Goal: Task Accomplishment & Management: Use online tool/utility

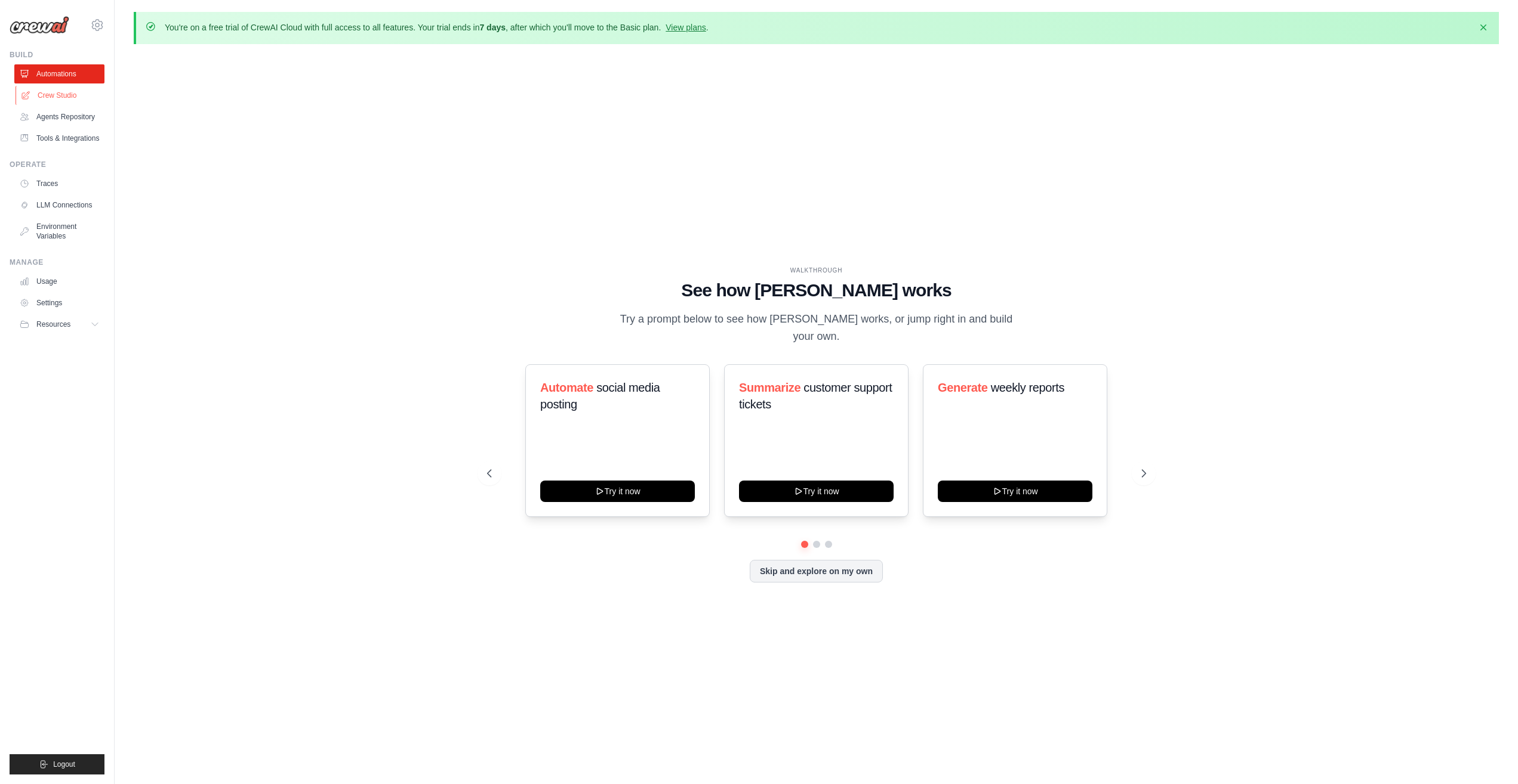
click at [54, 96] on link "Crew Studio" at bounding box center [60, 95] width 90 height 19
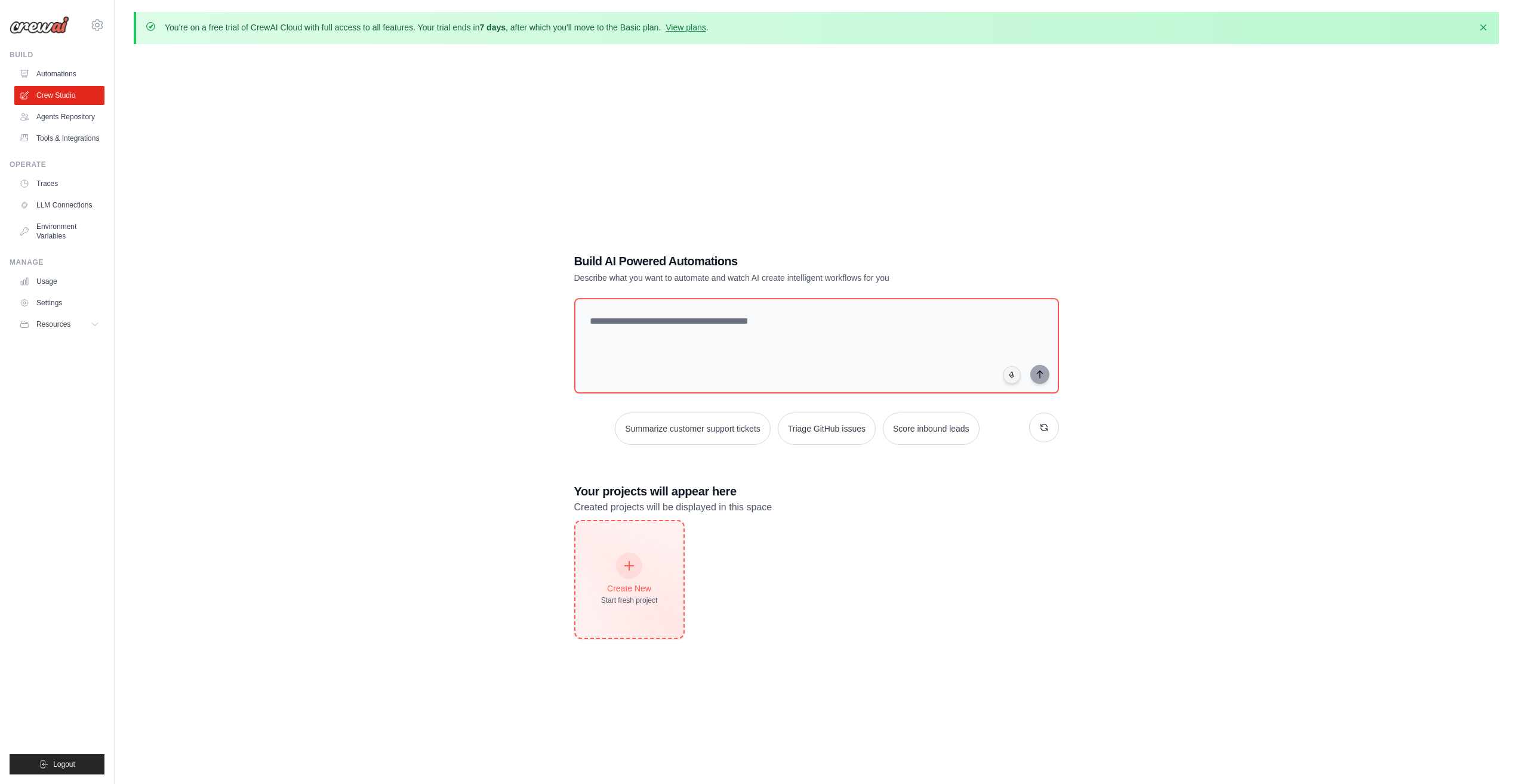
click at [633, 562] on icon at bounding box center [629, 566] width 13 height 13
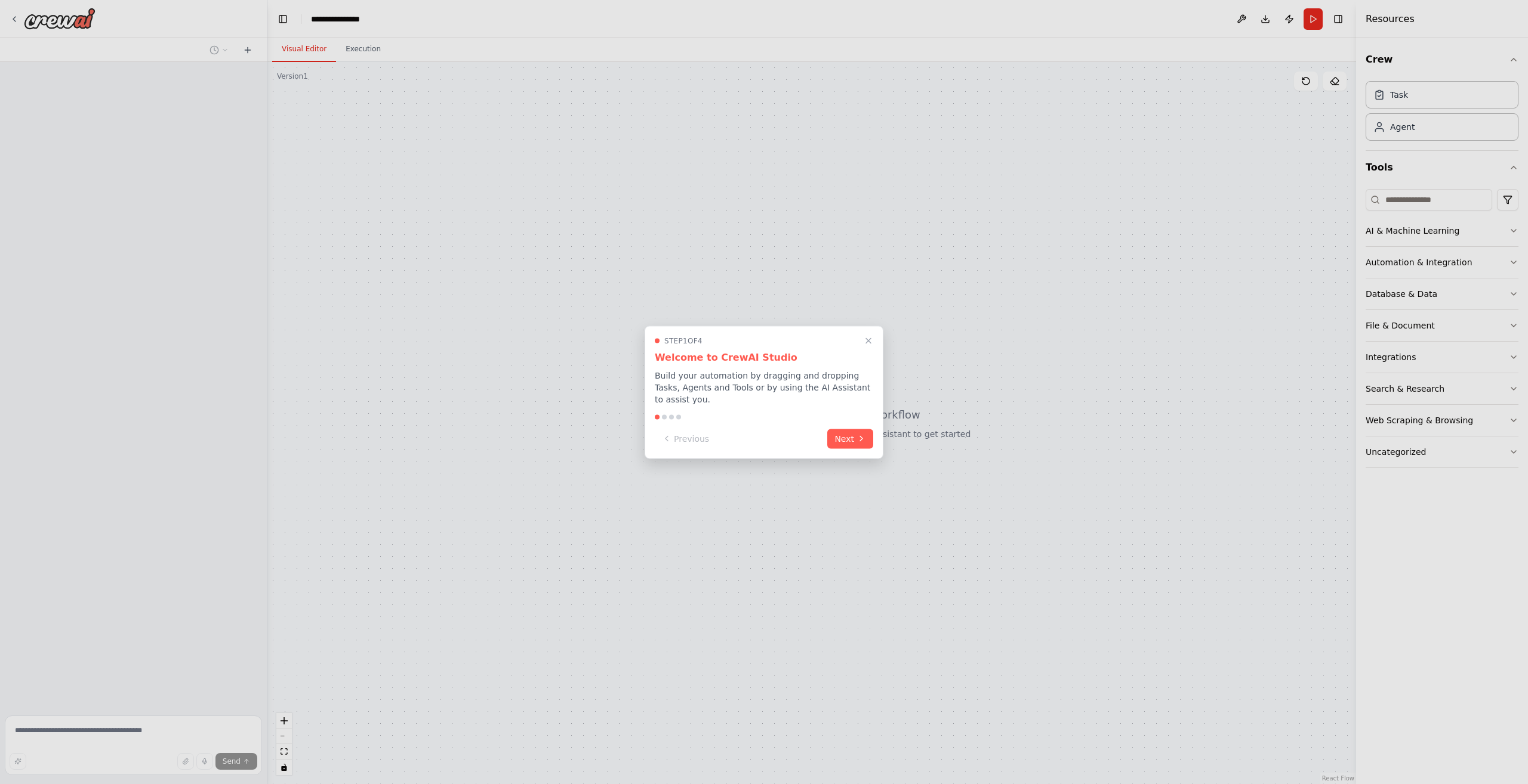
click at [845, 432] on button "Next" at bounding box center [850, 438] width 46 height 20
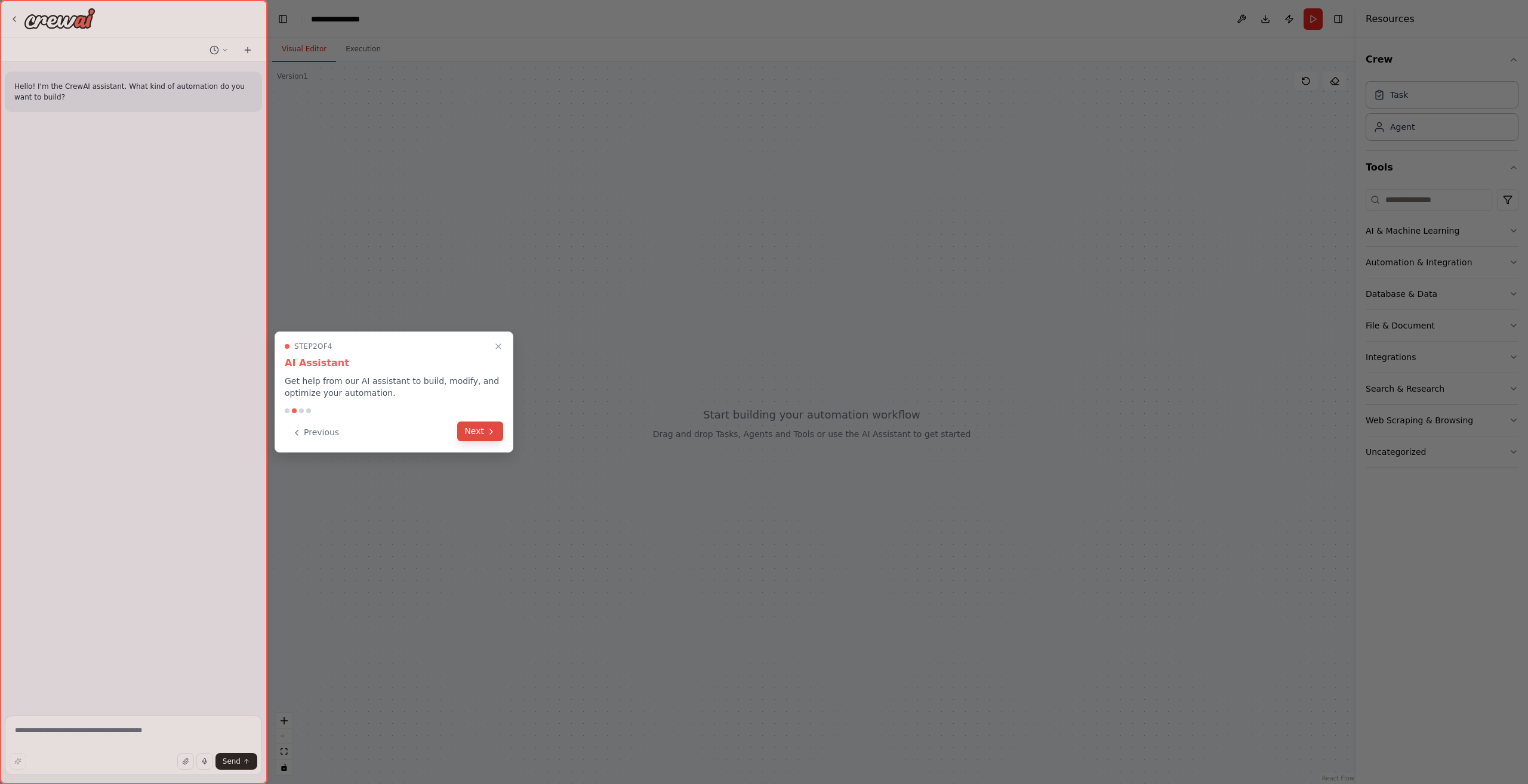
click at [496, 434] on button "Next" at bounding box center [480, 432] width 46 height 20
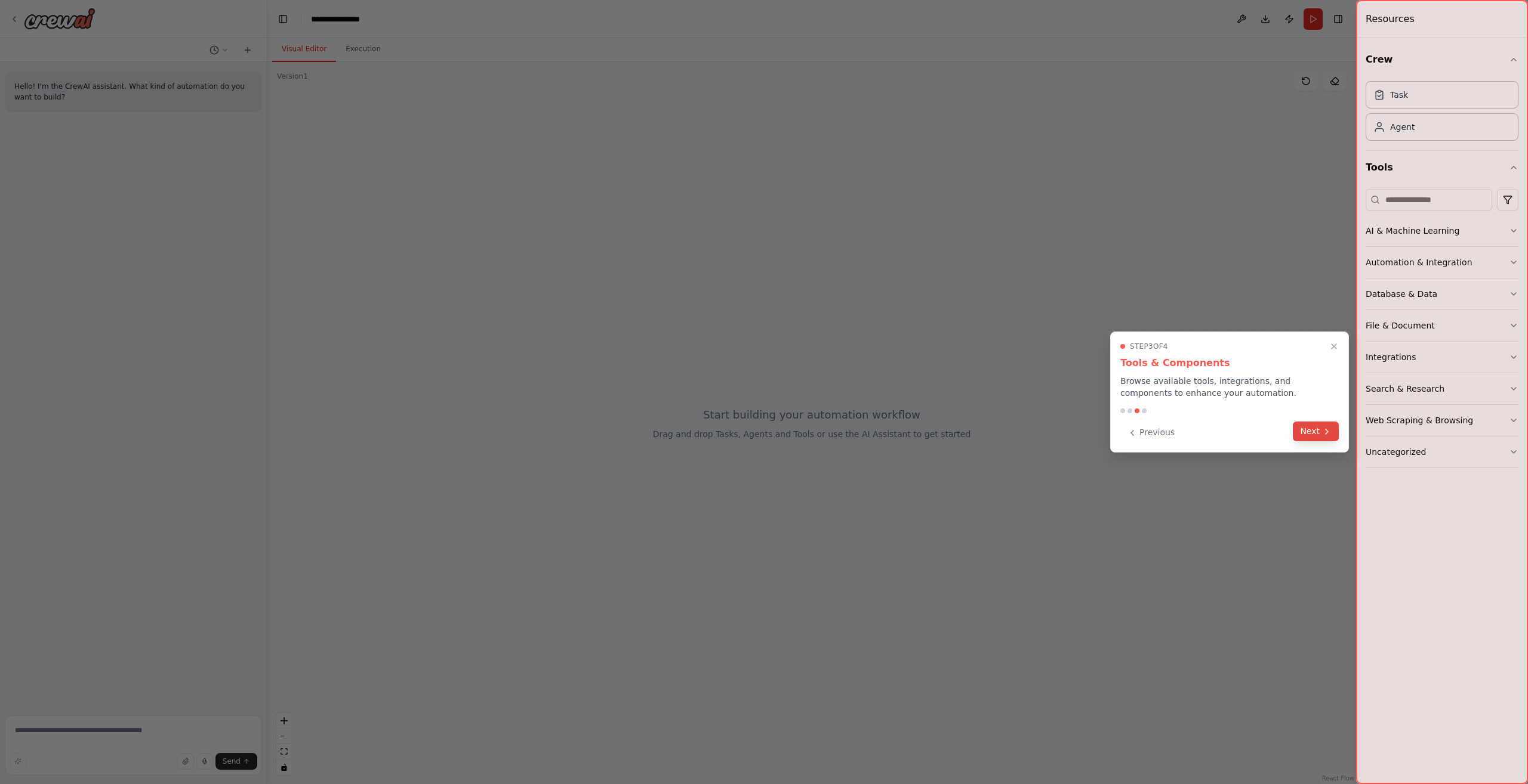
click at [1313, 426] on button "Next" at bounding box center [1315, 432] width 46 height 20
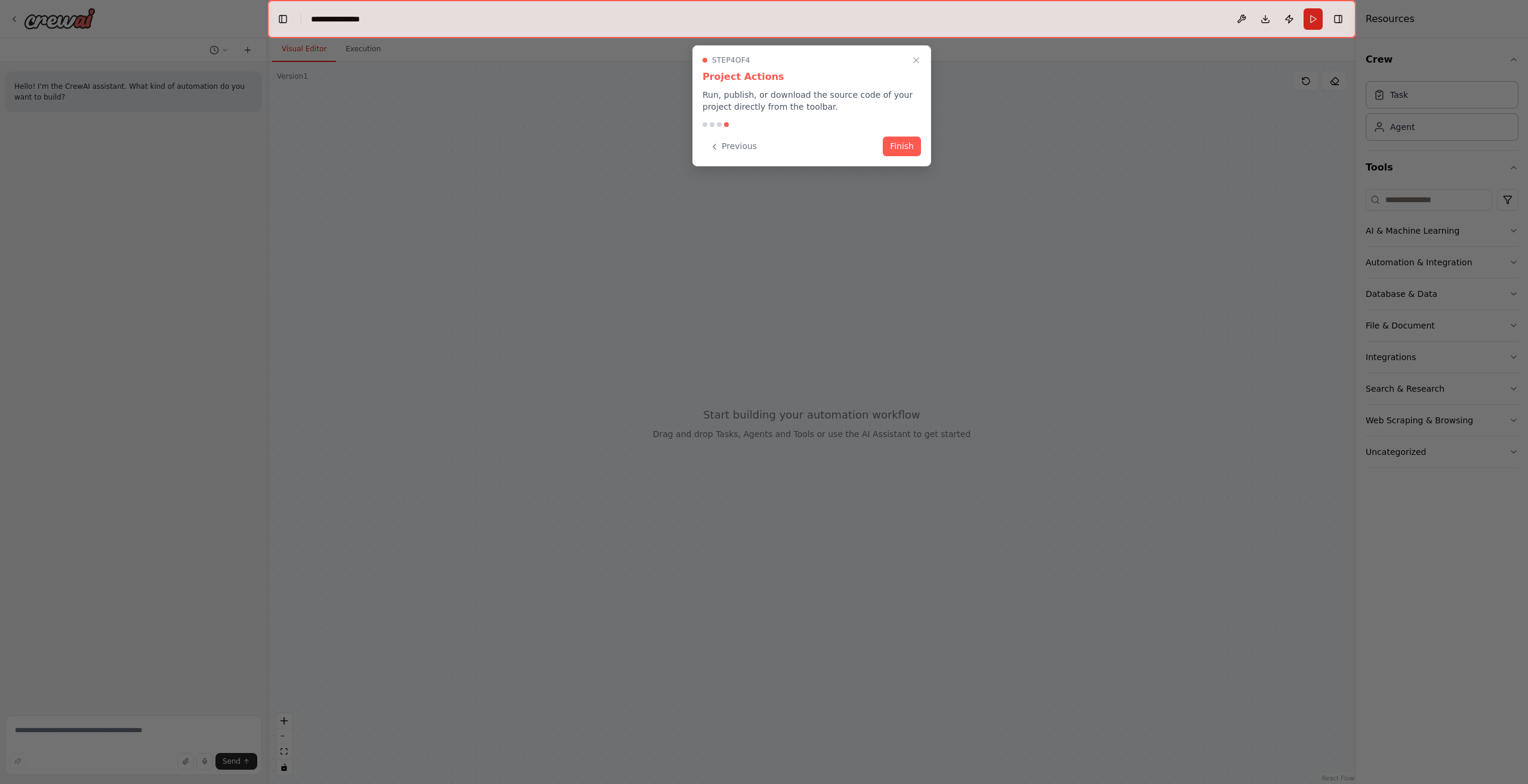
click at [905, 147] on button "Finish" at bounding box center [902, 146] width 38 height 20
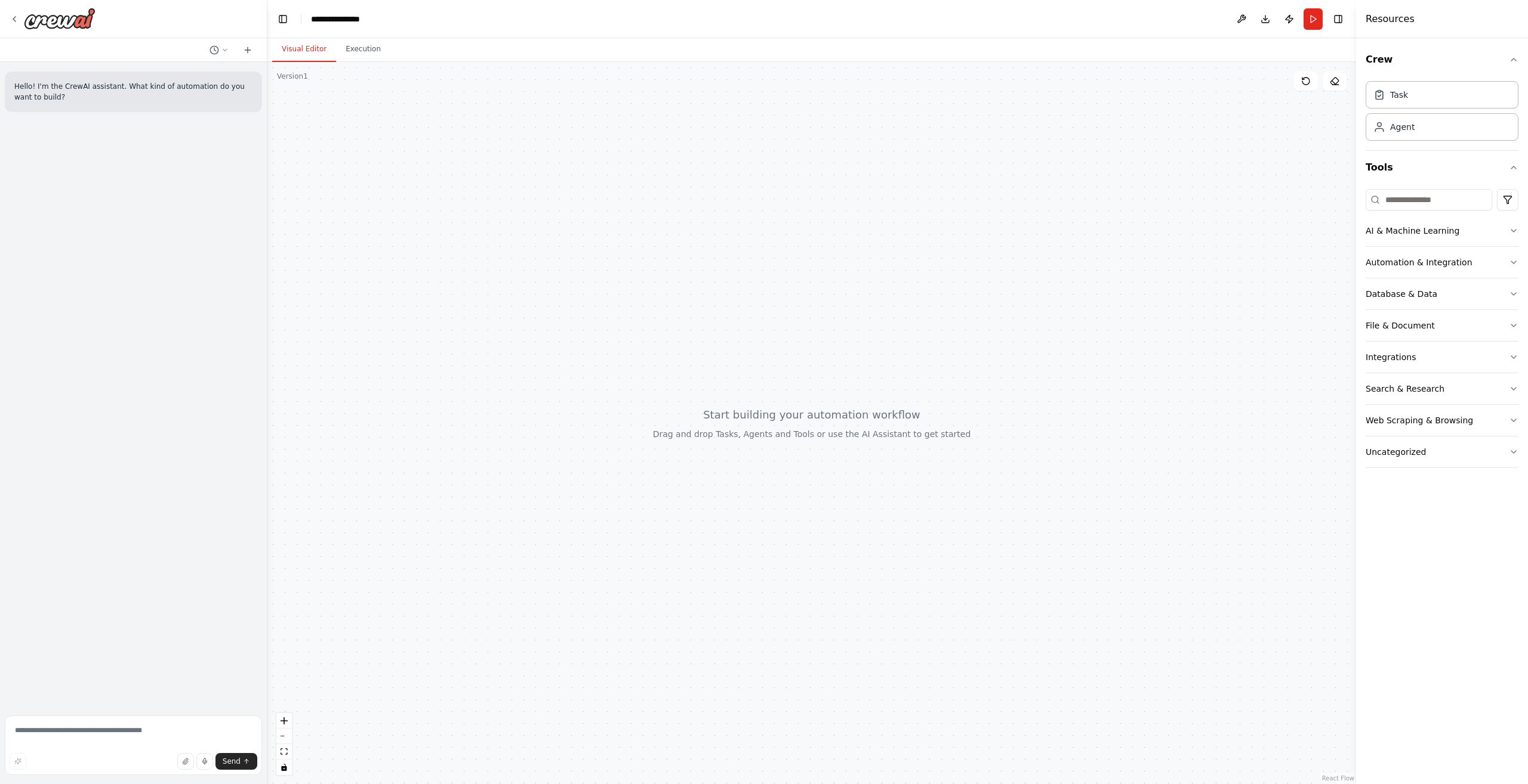
click at [351, 64] on div at bounding box center [812, 423] width 1088 height 722
click at [351, 51] on button "Execution" at bounding box center [363, 50] width 55 height 25
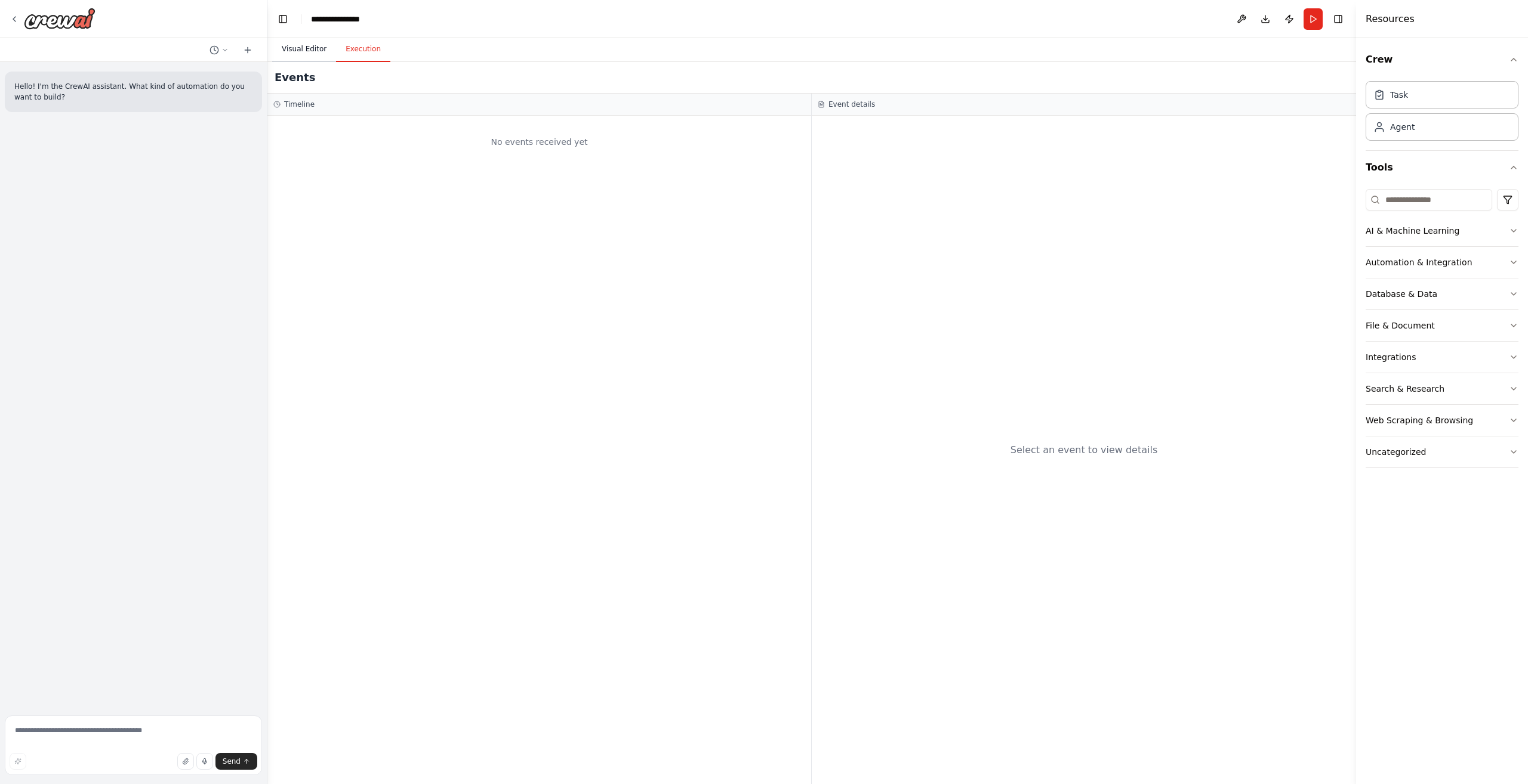
click at [308, 51] on button "Visual Editor" at bounding box center [304, 50] width 64 height 25
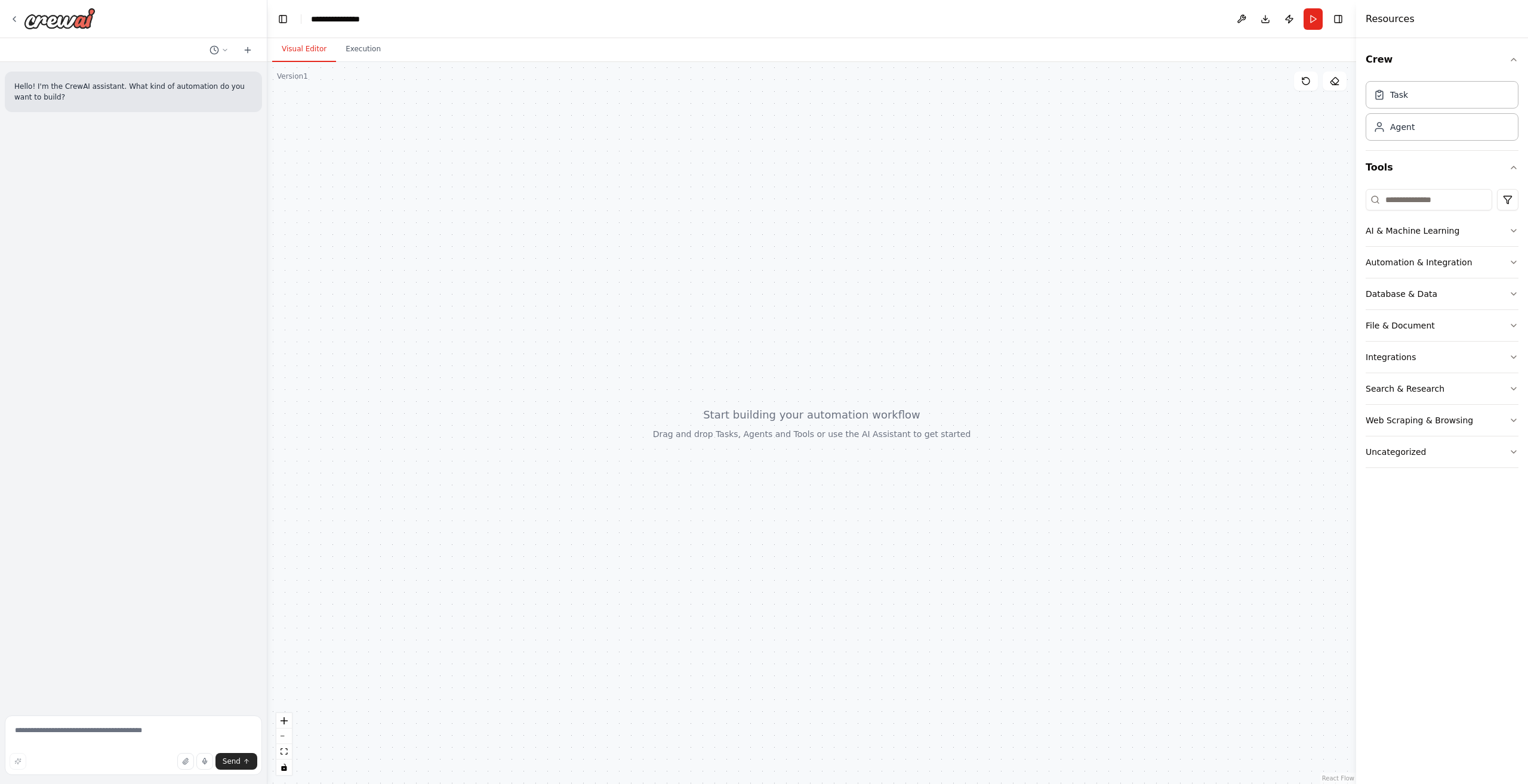
click at [363, 236] on div at bounding box center [812, 423] width 1088 height 722
click at [340, 214] on div at bounding box center [812, 423] width 1088 height 722
click at [474, 243] on span "Drop tools here" at bounding box center [473, 243] width 56 height 12
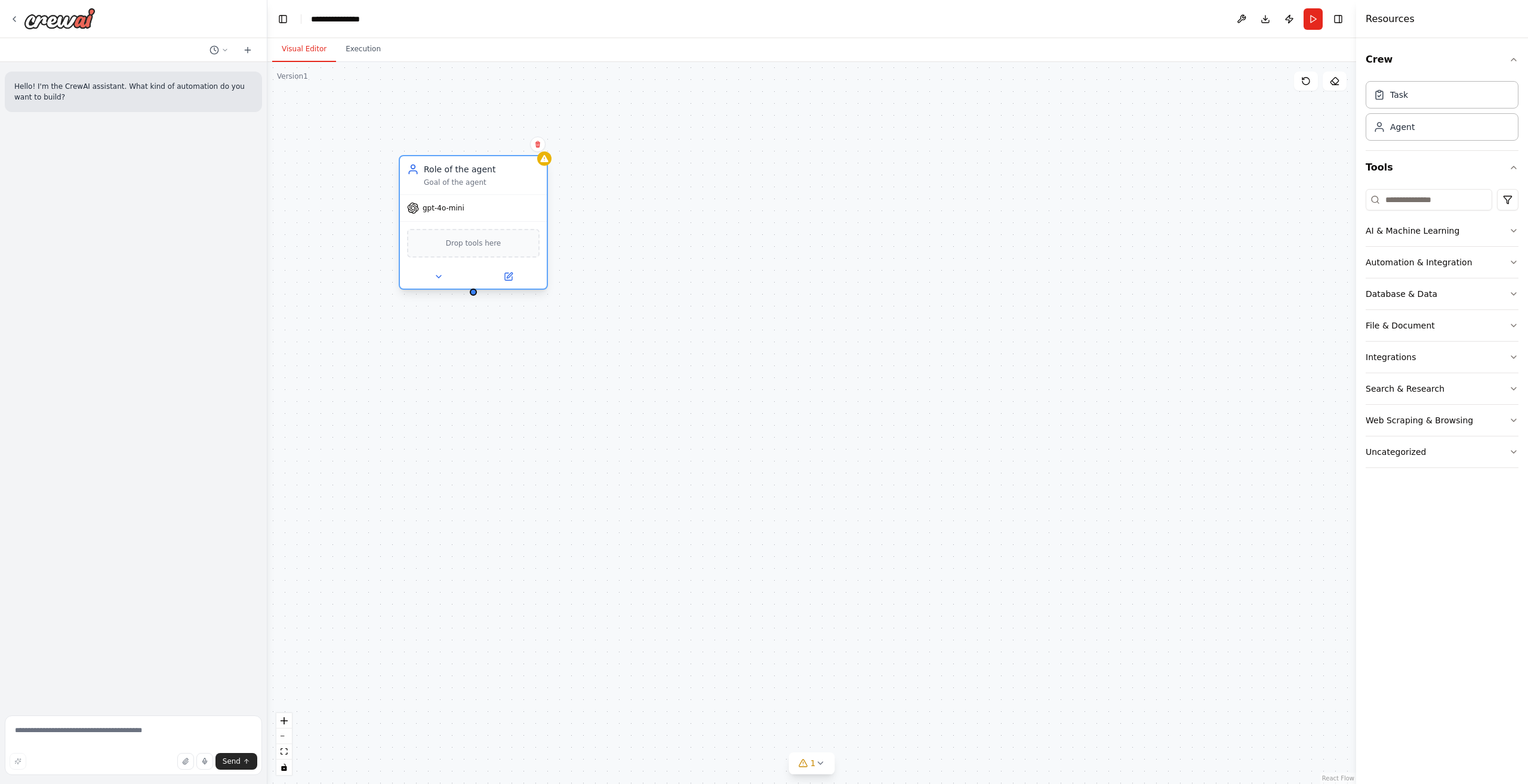
drag, startPoint x: 1391, startPoint y: 290, endPoint x: 436, endPoint y: 242, distance: 956.2
click at [436, 242] on div "**********" at bounding box center [764, 392] width 1528 height 784
drag, startPoint x: 1382, startPoint y: 292, endPoint x: 1478, endPoint y: 269, distance: 98.7
click at [1342, 308] on div "**********" at bounding box center [764, 392] width 1528 height 784
click at [1512, 294] on icon "button" at bounding box center [1513, 294] width 5 height 3
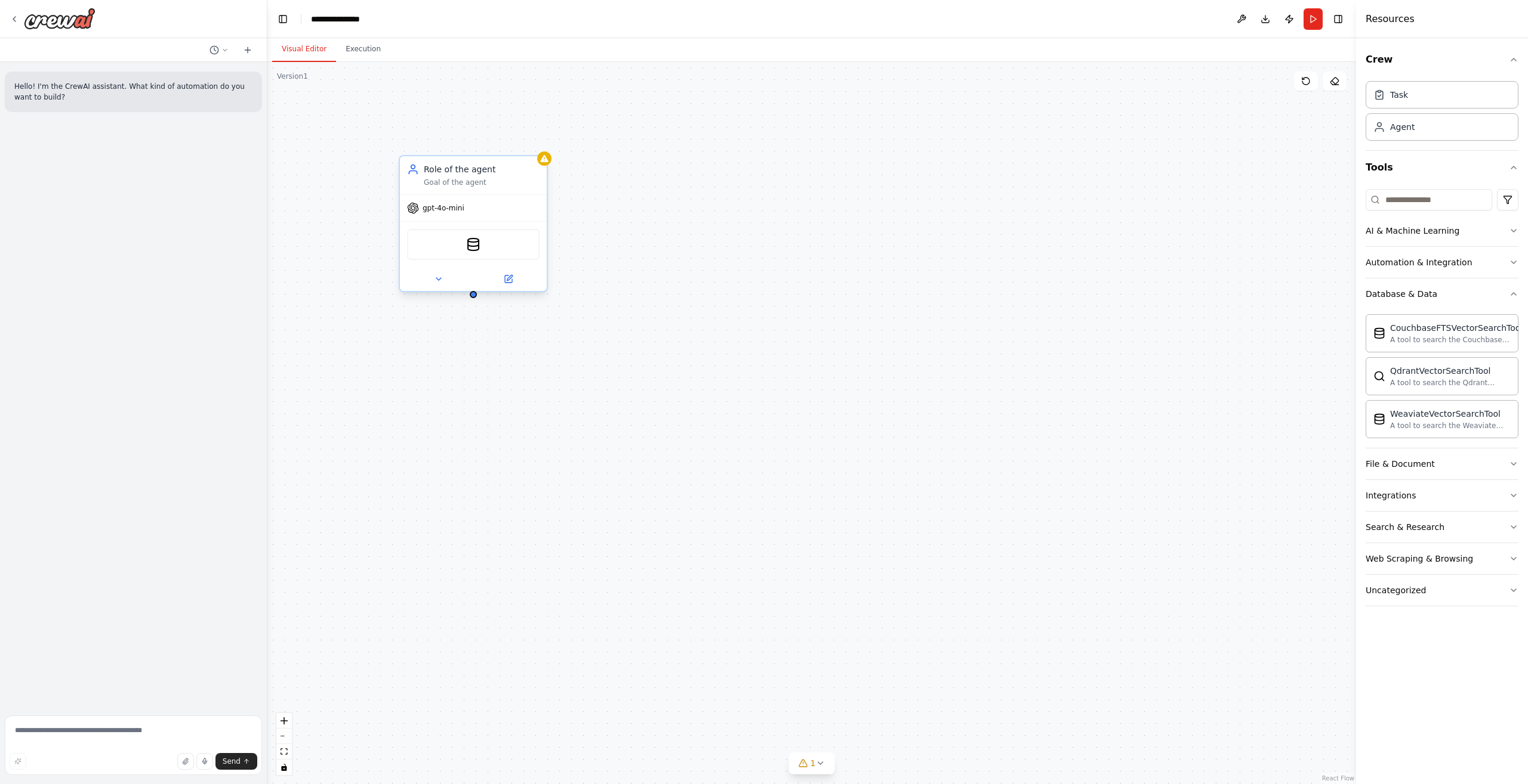
click at [500, 250] on div "CouchbaseFTSVectorSearchTool" at bounding box center [473, 245] width 133 height 31
click at [469, 242] on img at bounding box center [473, 245] width 15 height 15
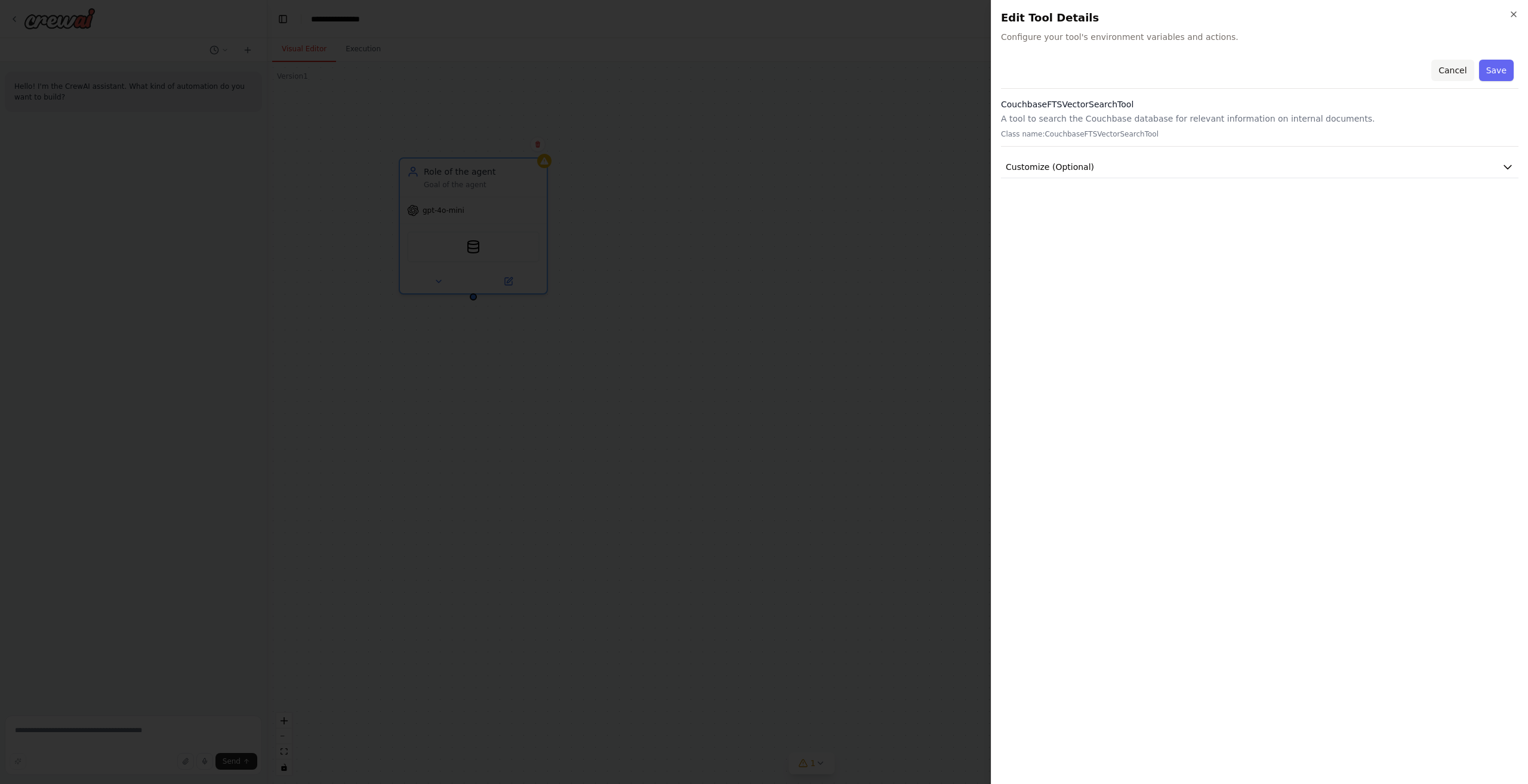
click at [1462, 71] on button "Cancel" at bounding box center [1452, 71] width 43 height 22
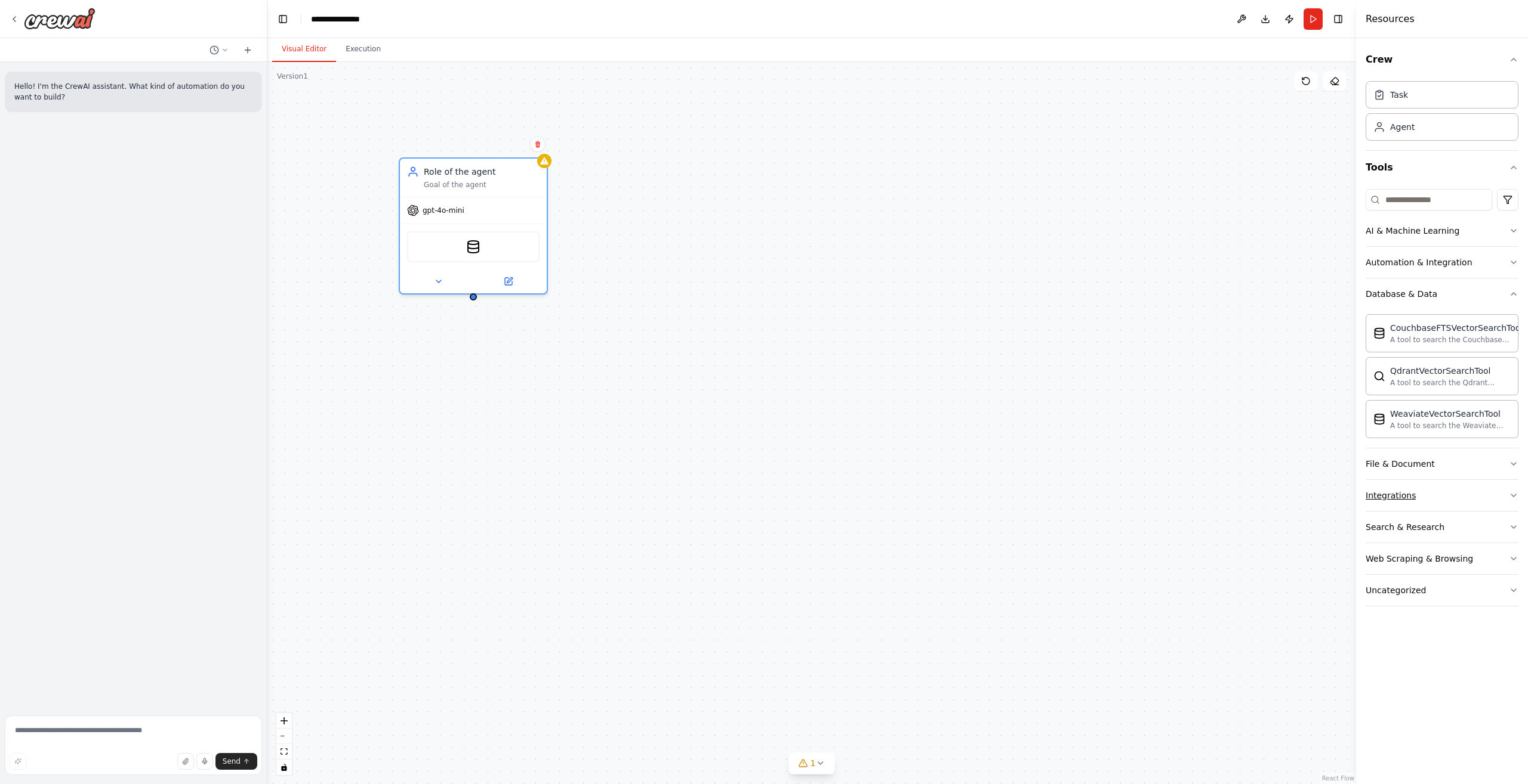
click at [1462, 501] on button "Integrations" at bounding box center [1442, 496] width 153 height 31
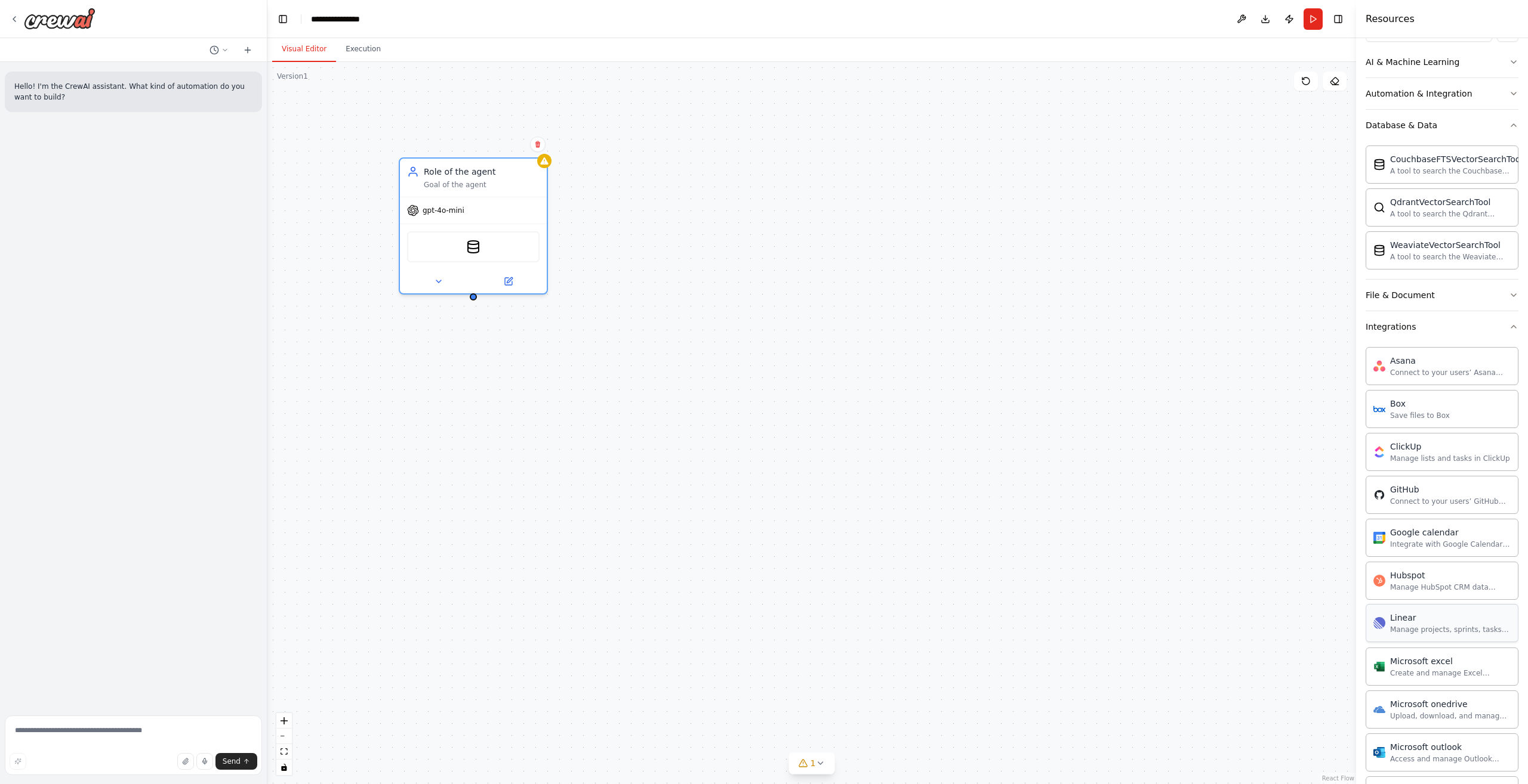
scroll to position [12, 0]
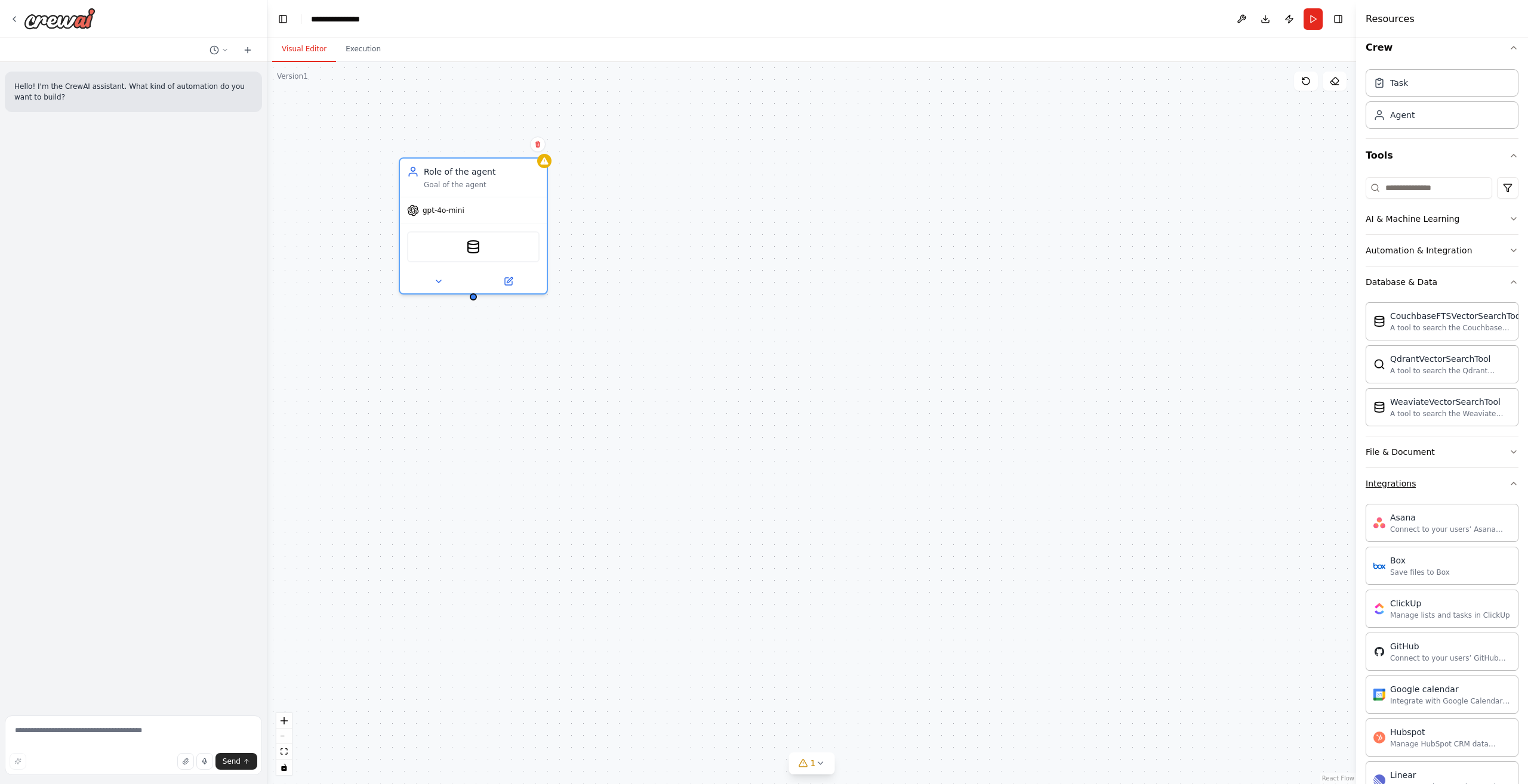
click at [1509, 484] on icon "button" at bounding box center [1513, 484] width 9 height 9
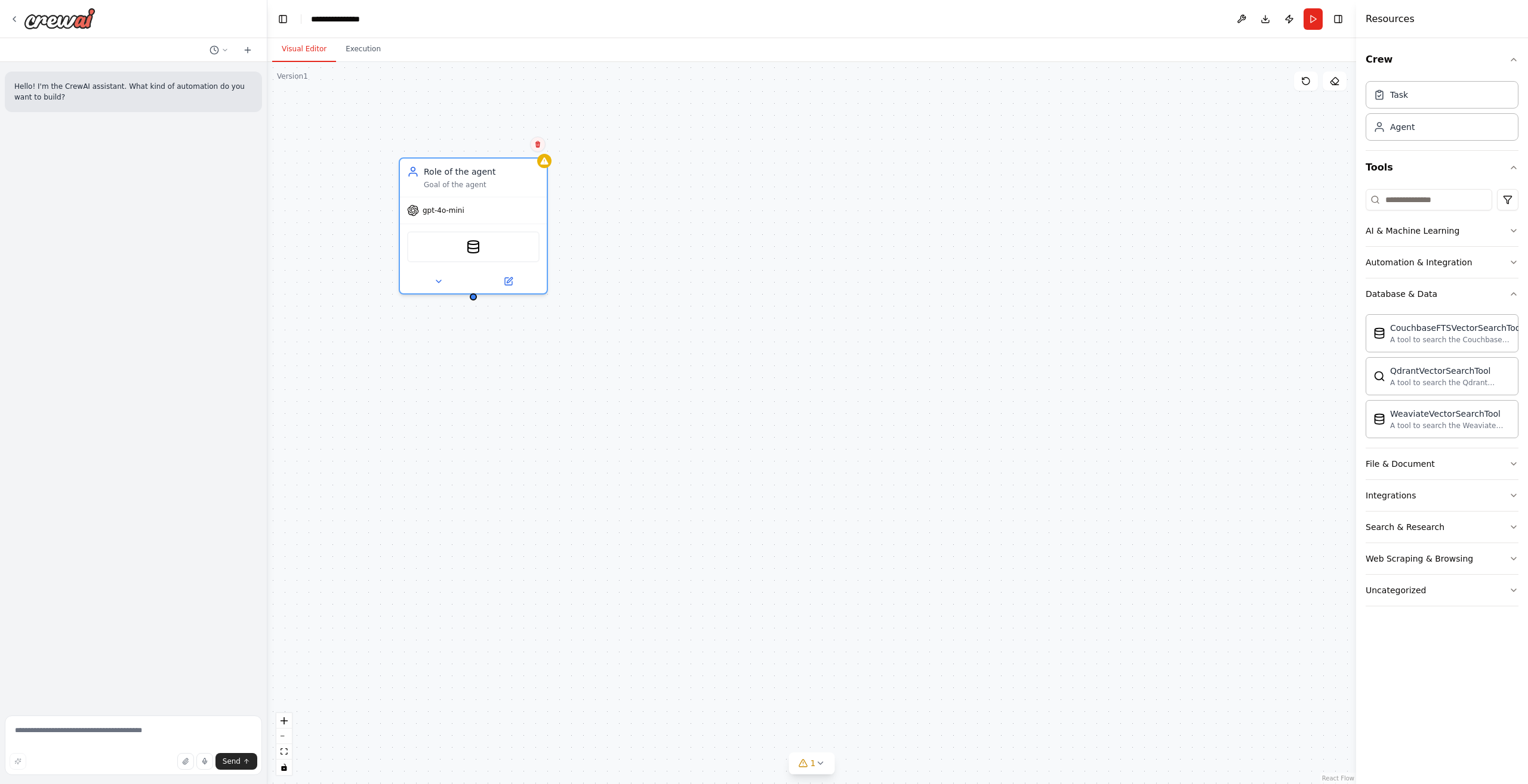
click at [537, 142] on icon at bounding box center [538, 145] width 7 height 7
click at [503, 148] on button "Confirm" at bounding box center [504, 145] width 43 height 15
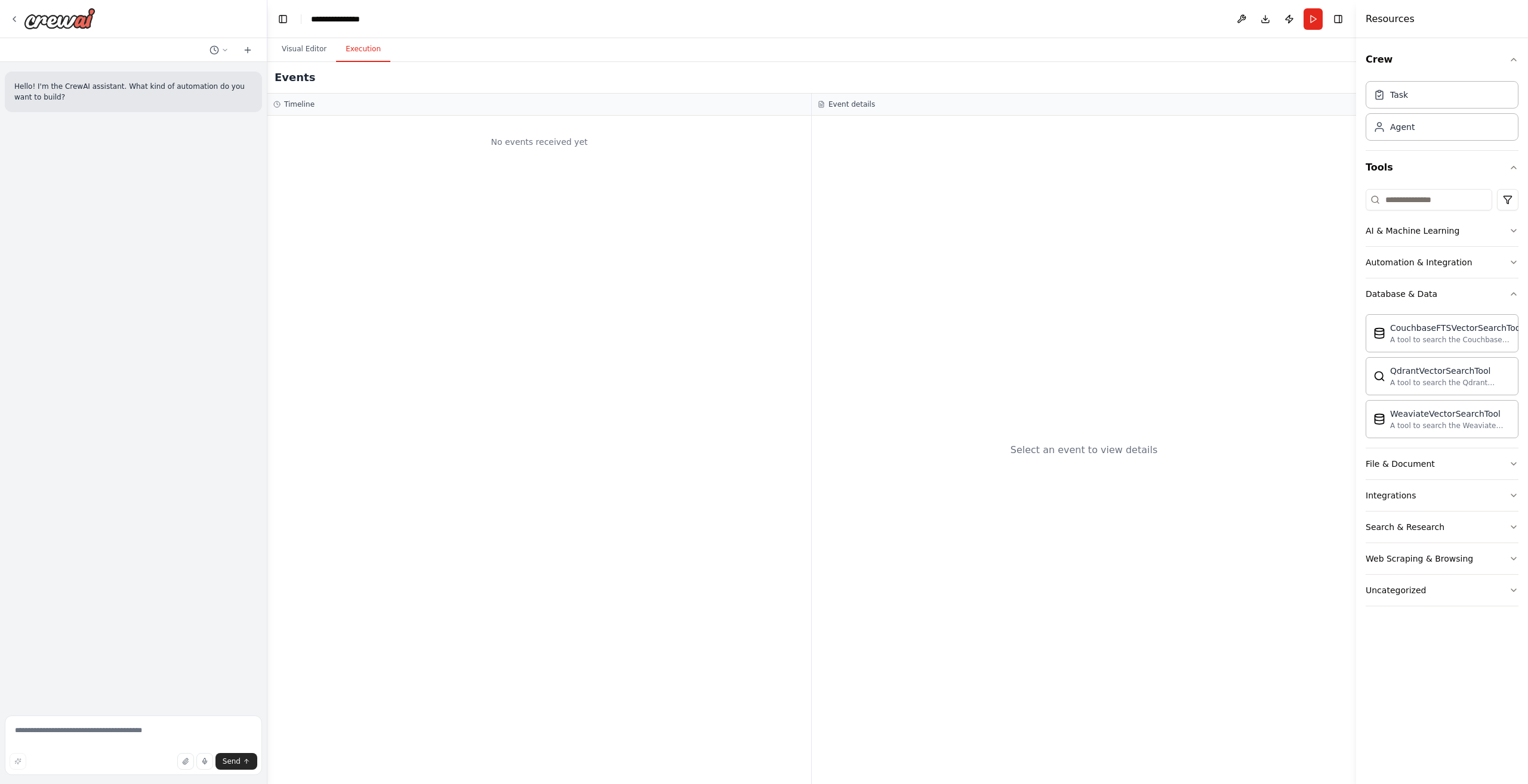
click at [353, 52] on button "Execution" at bounding box center [363, 50] width 55 height 25
click at [298, 51] on button "Visual Editor" at bounding box center [304, 50] width 64 height 25
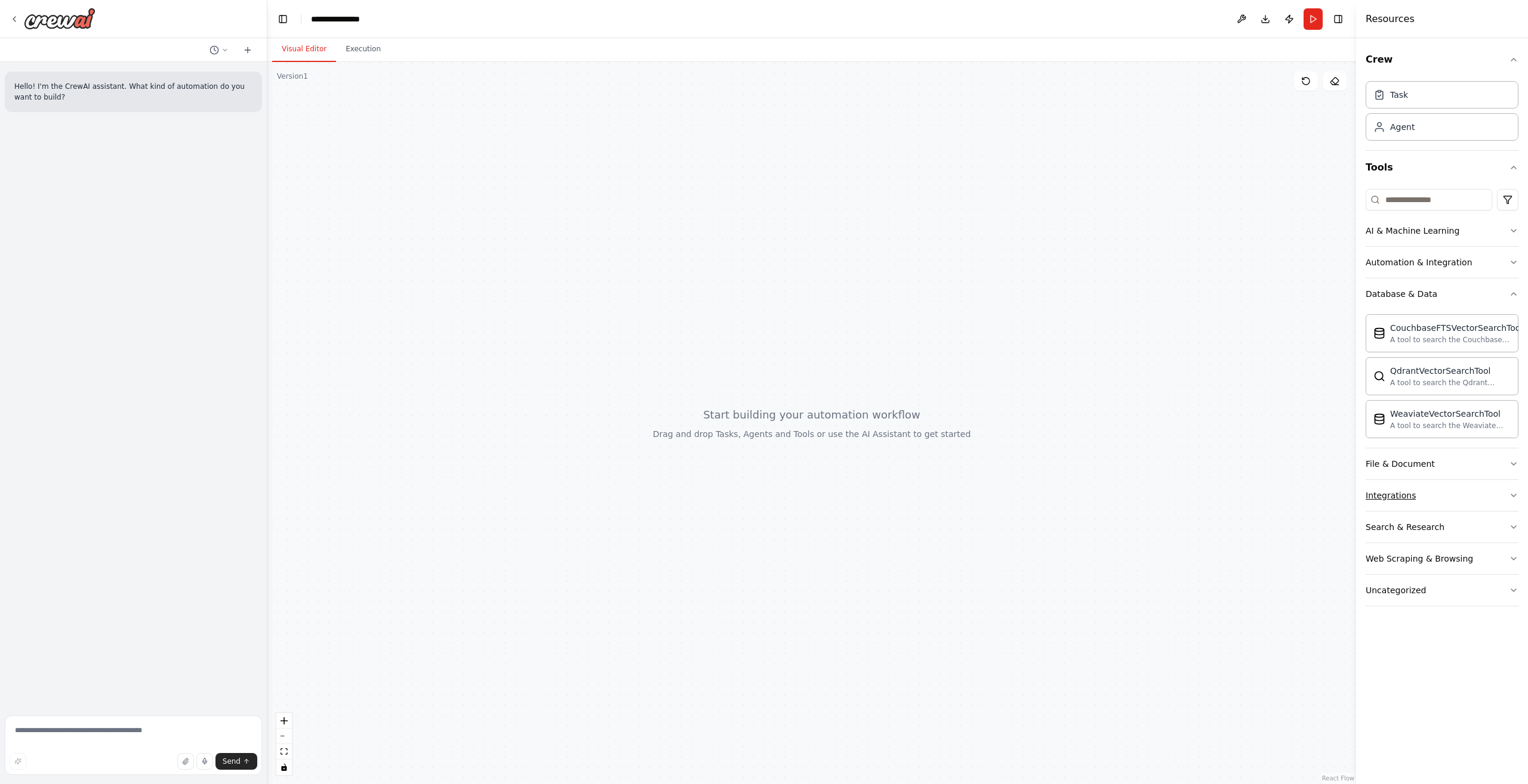
click at [1485, 495] on button "Integrations" at bounding box center [1442, 496] width 153 height 31
click at [1493, 495] on button "Integrations" at bounding box center [1442, 496] width 153 height 31
click at [1428, 564] on div "Web Scraping & Browsing" at bounding box center [1419, 558] width 107 height 12
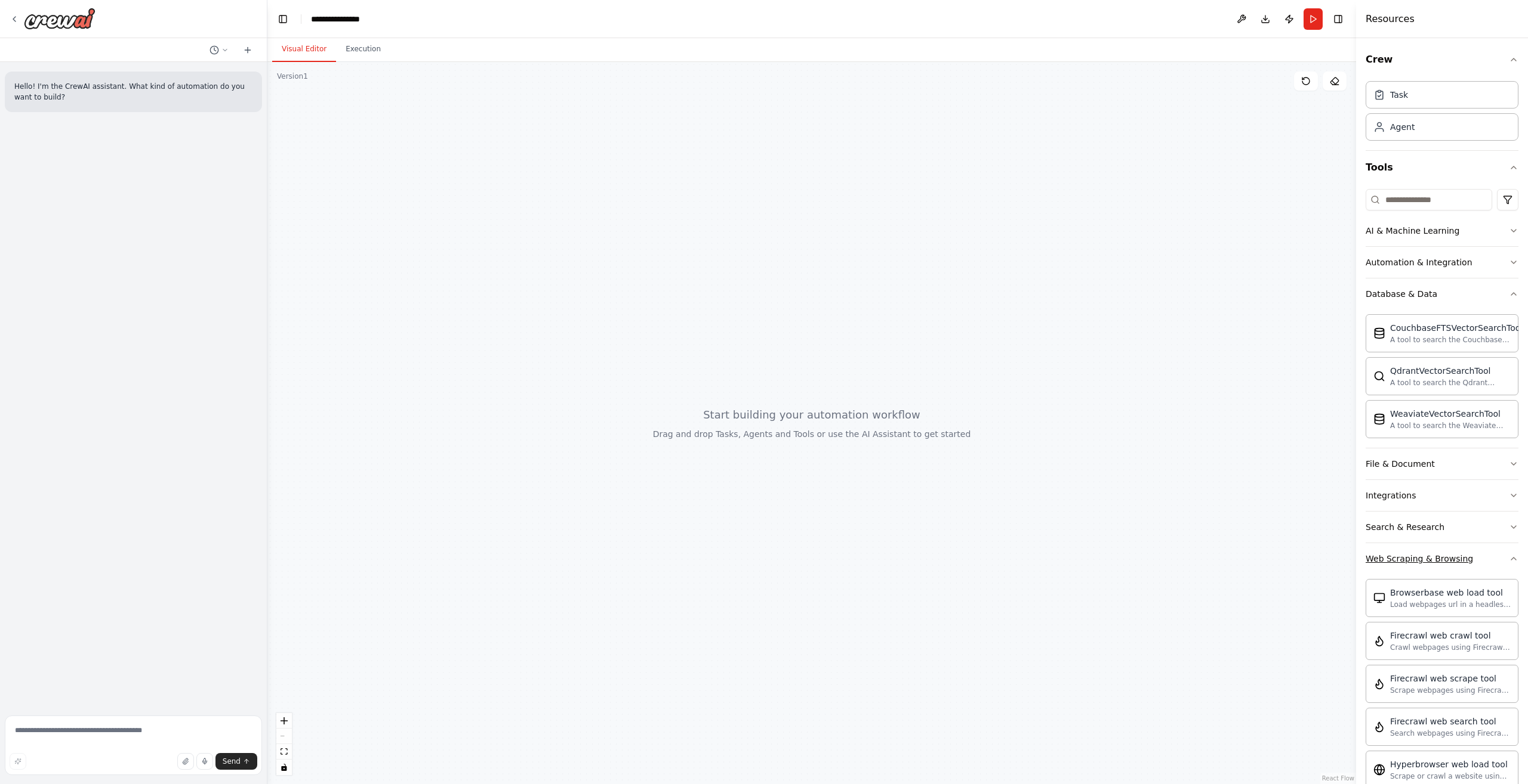
click at [1430, 559] on div "Web Scraping & Browsing" at bounding box center [1419, 558] width 107 height 12
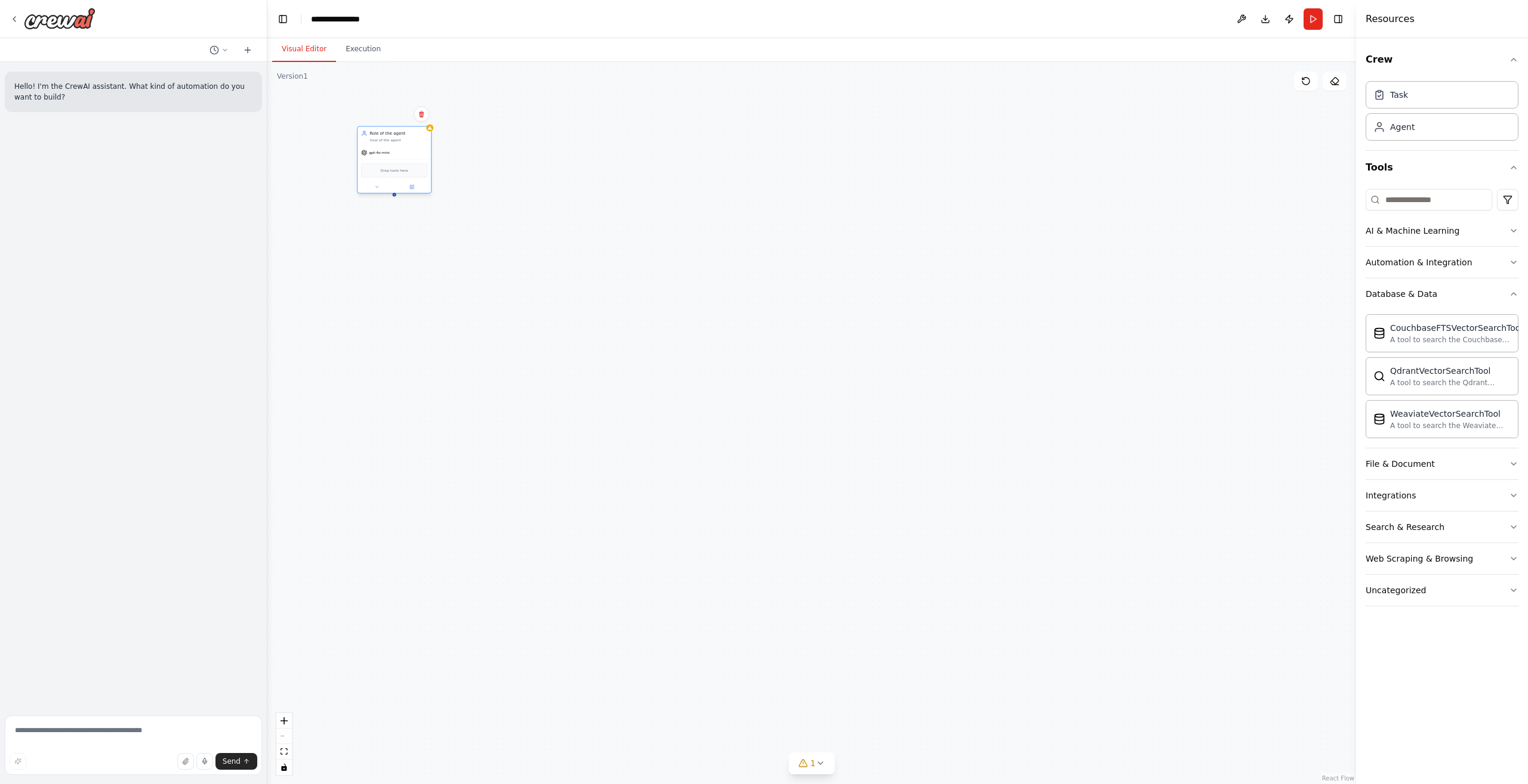
drag, startPoint x: 439, startPoint y: 196, endPoint x: 385, endPoint y: 148, distance: 72.2
click at [385, 148] on div "gpt-4o-mini" at bounding box center [394, 153] width 74 height 13
click at [392, 176] on div "Drop tools here" at bounding box center [394, 171] width 66 height 15
drag, startPoint x: 399, startPoint y: 112, endPoint x: 487, endPoint y: 252, distance: 165.4
click at [487, 252] on div "gpt-4o-mini" at bounding box center [460, 250] width 171 height 30
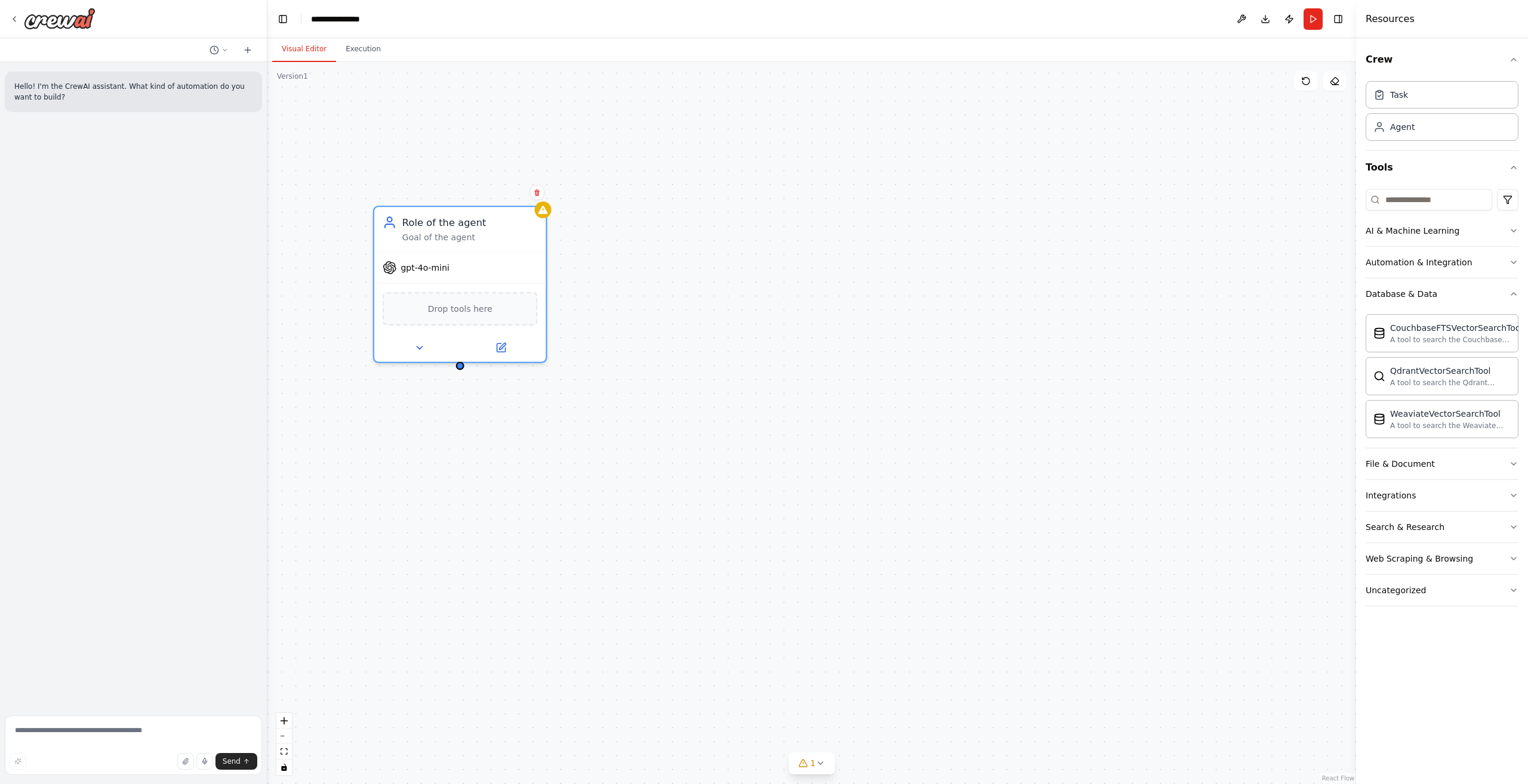
click at [606, 236] on div "Role of the agent Goal of the agent gpt-4o-mini Drop tools here" at bounding box center [812, 423] width 1088 height 722
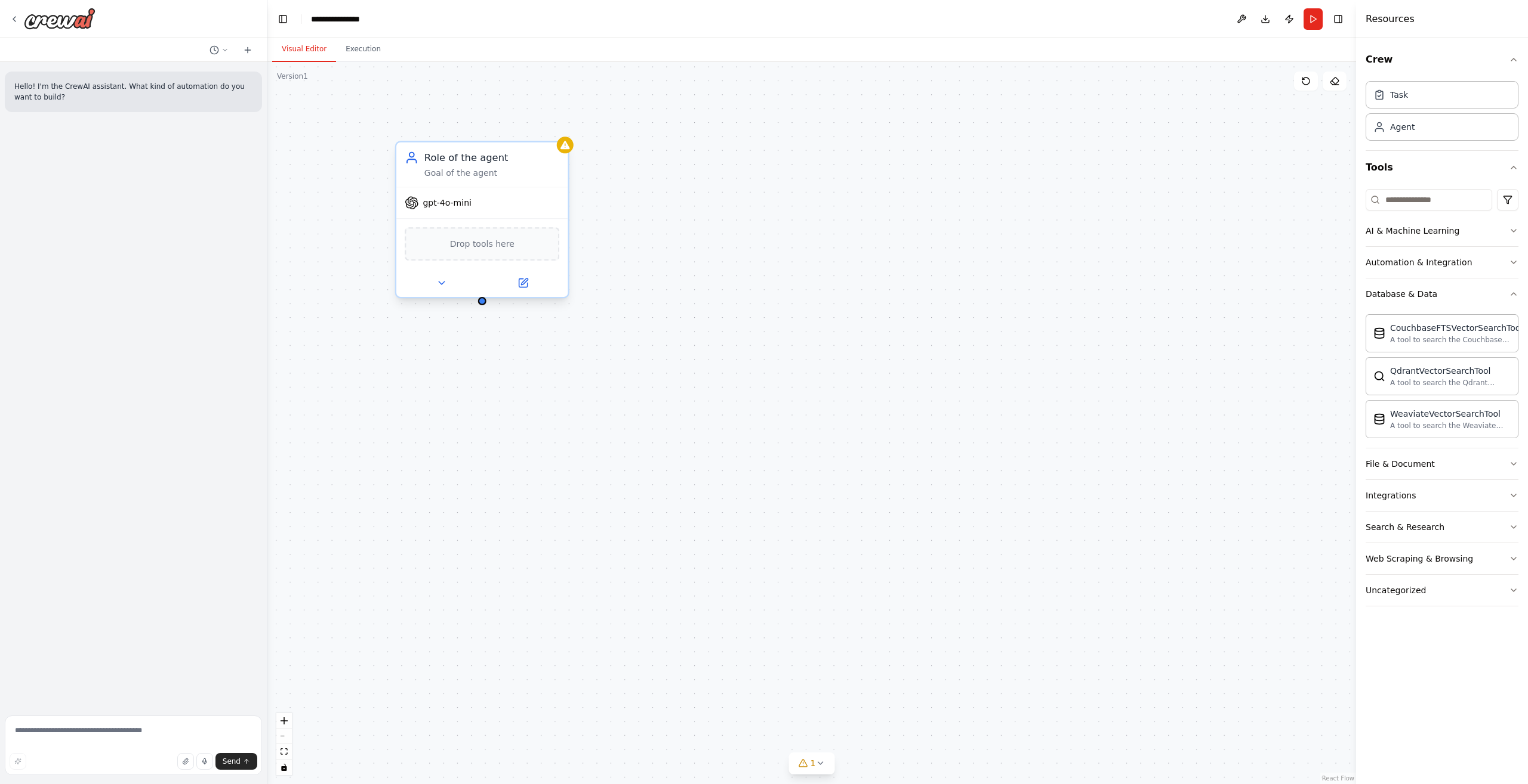
drag, startPoint x: 462, startPoint y: 370, endPoint x: 469, endPoint y: 288, distance: 82.3
click at [469, 288] on div "Role of the agent Goal of the agent gpt-4o-mini Drop tools here" at bounding box center [812, 423] width 1088 height 722
click at [469, 287] on div "Role of the agent Goal of the agent gpt-4o-mini Drop tools here" at bounding box center [812, 423] width 1088 height 722
click at [425, 260] on icon at bounding box center [426, 263] width 11 height 11
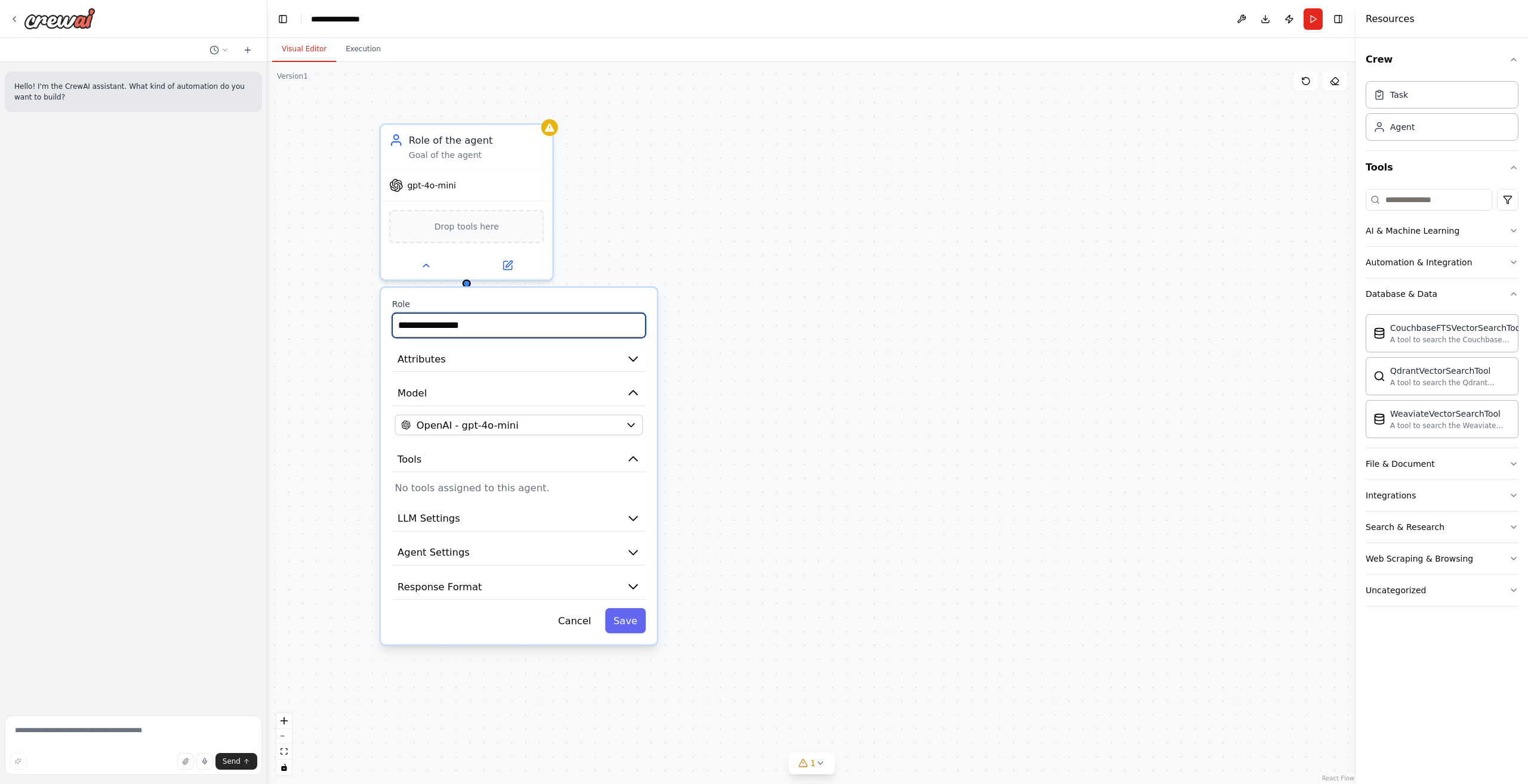
click at [459, 318] on input "**********" at bounding box center [519, 326] width 254 height 25
drag, startPoint x: 490, startPoint y: 327, endPoint x: 325, endPoint y: 328, distance: 165.0
click at [392, 330] on input "**********" at bounding box center [519, 326] width 254 height 25
type input "*"
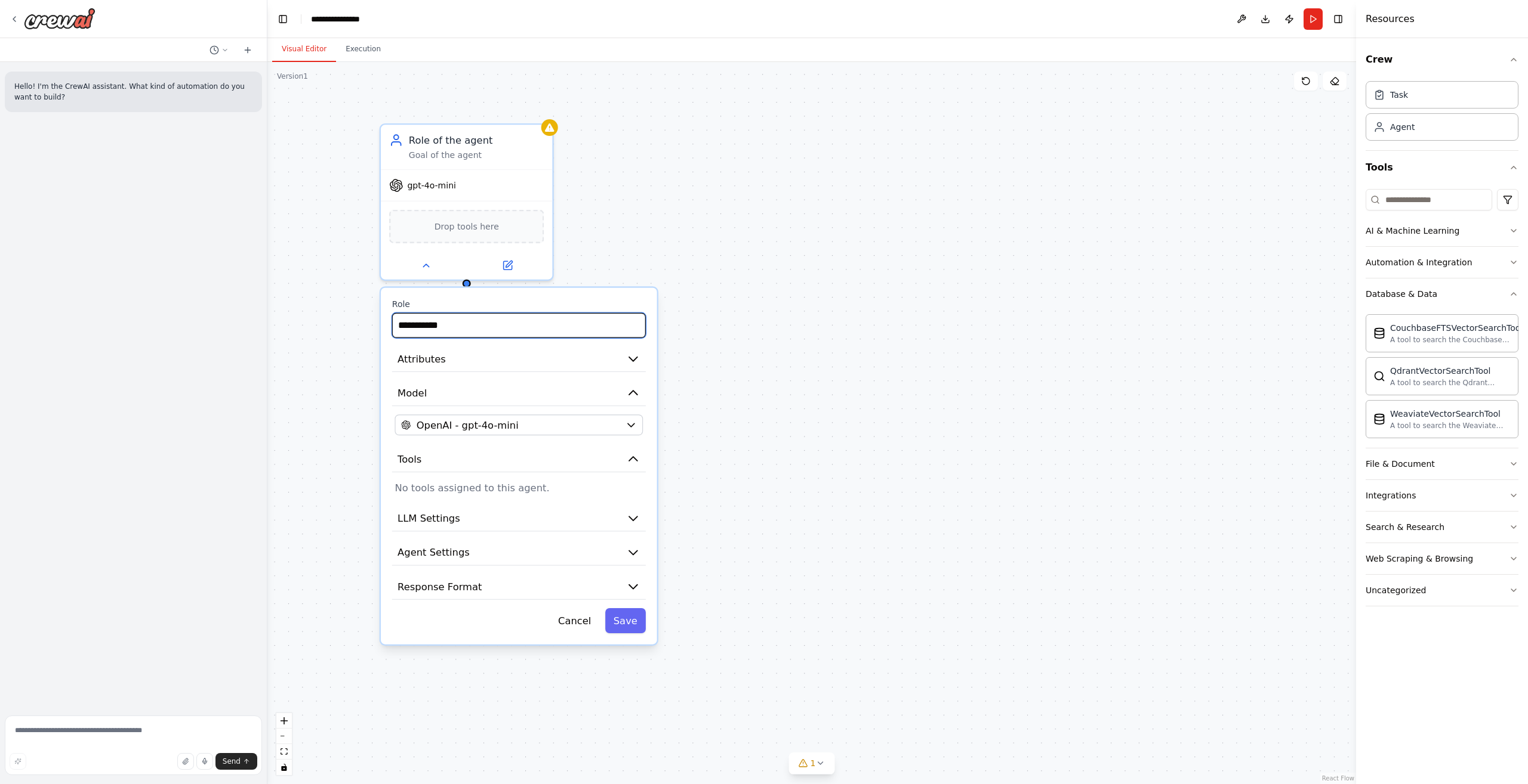
type input "**********"
click at [635, 612] on button "Save" at bounding box center [625, 621] width 41 height 25
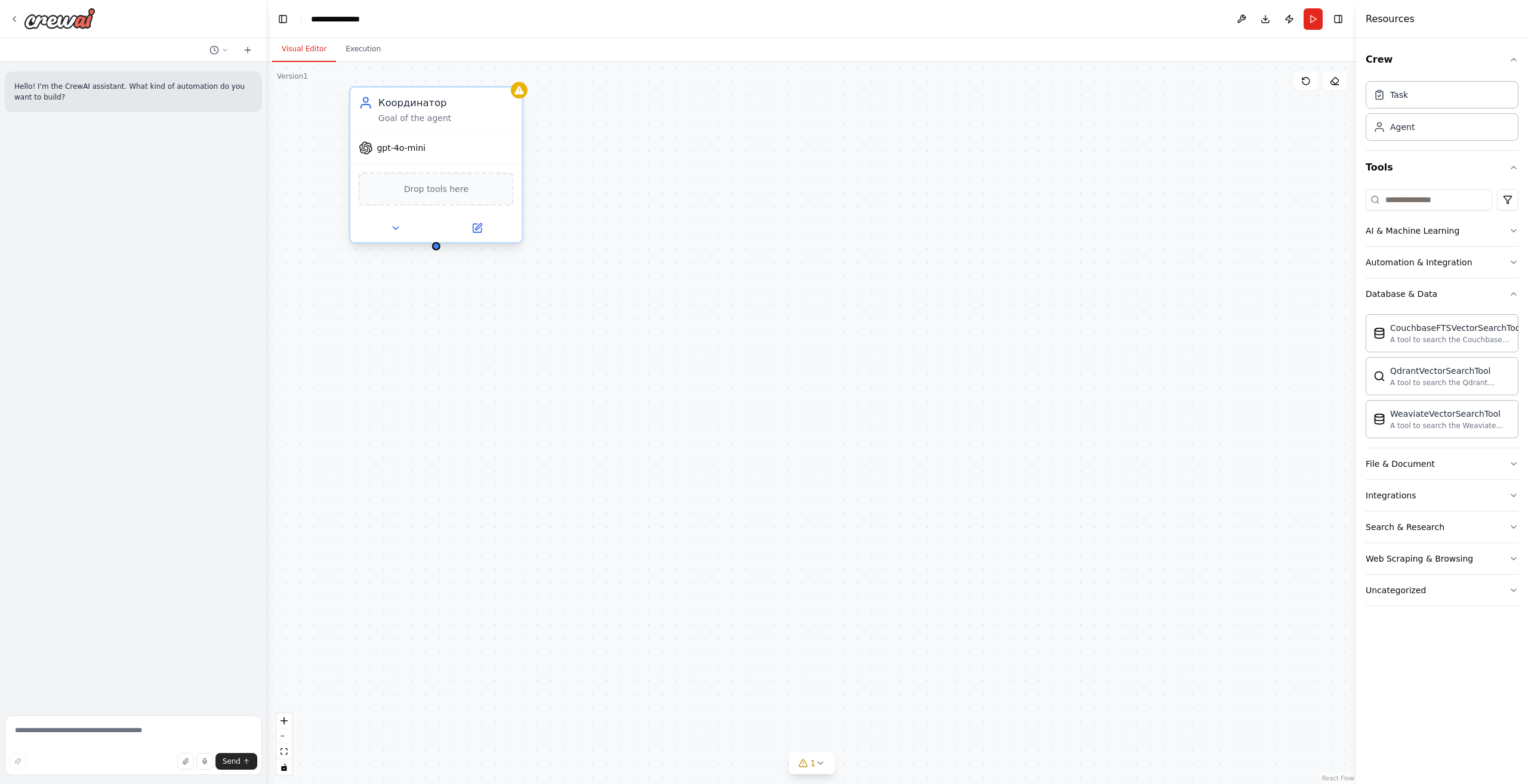
drag, startPoint x: 467, startPoint y: 287, endPoint x: 438, endPoint y: 255, distance: 43.2
click at [438, 255] on div "Координатор Goal of the agent gpt-4o-mini Drop tools here" at bounding box center [812, 423] width 1088 height 722
drag, startPoint x: 604, startPoint y: 451, endPoint x: 595, endPoint y: 320, distance: 131.3
click at [595, 320] on div "Role of the agent Goal of the agent" at bounding box center [604, 334] width 171 height 45
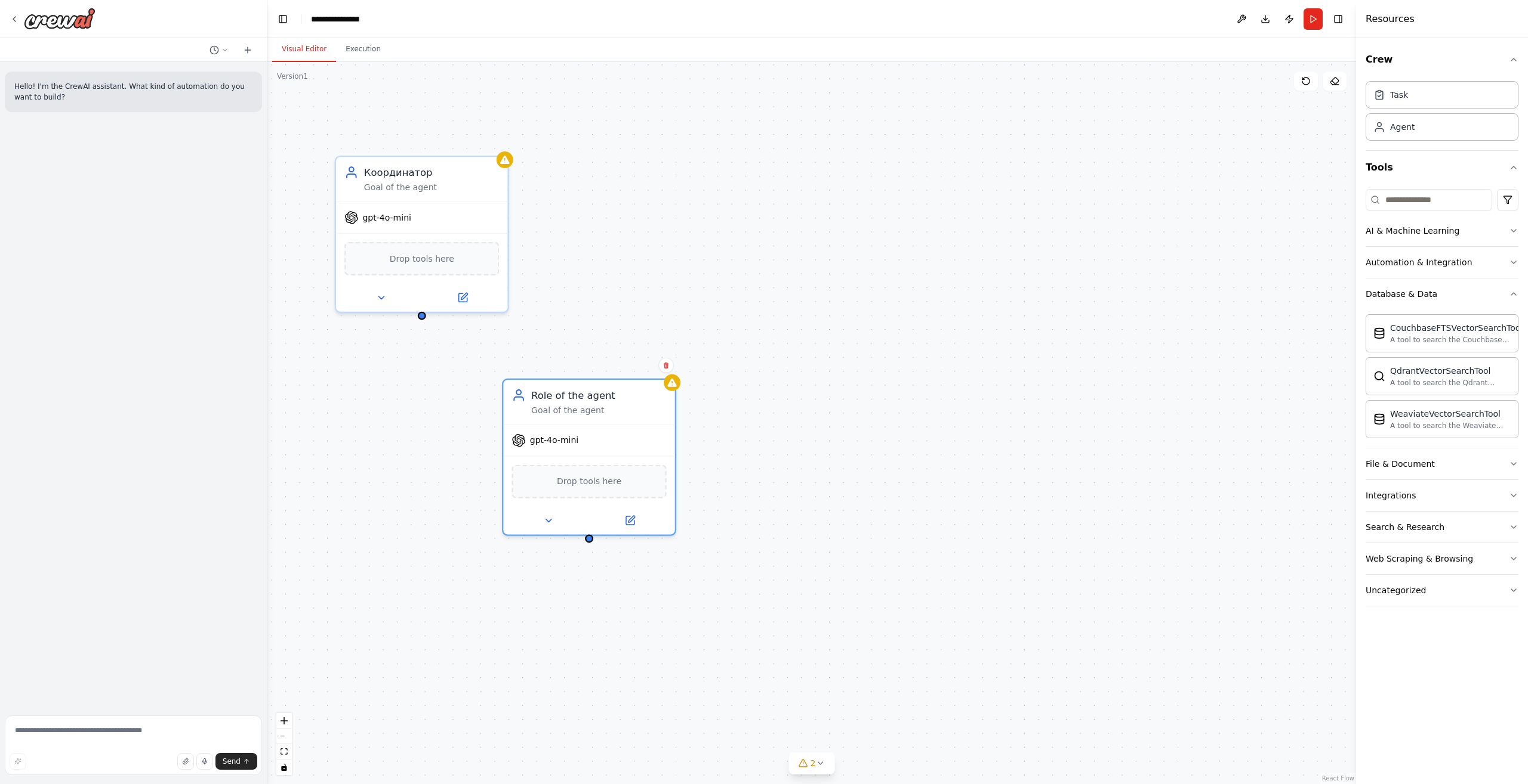
drag, startPoint x: 608, startPoint y: 477, endPoint x: 594, endPoint y: 578, distance: 102.0
click at [594, 578] on div "Координатор Goal of the agent gpt-4o-mini Drop tools here Role of the agent Goa…" at bounding box center [812, 423] width 1088 height 722
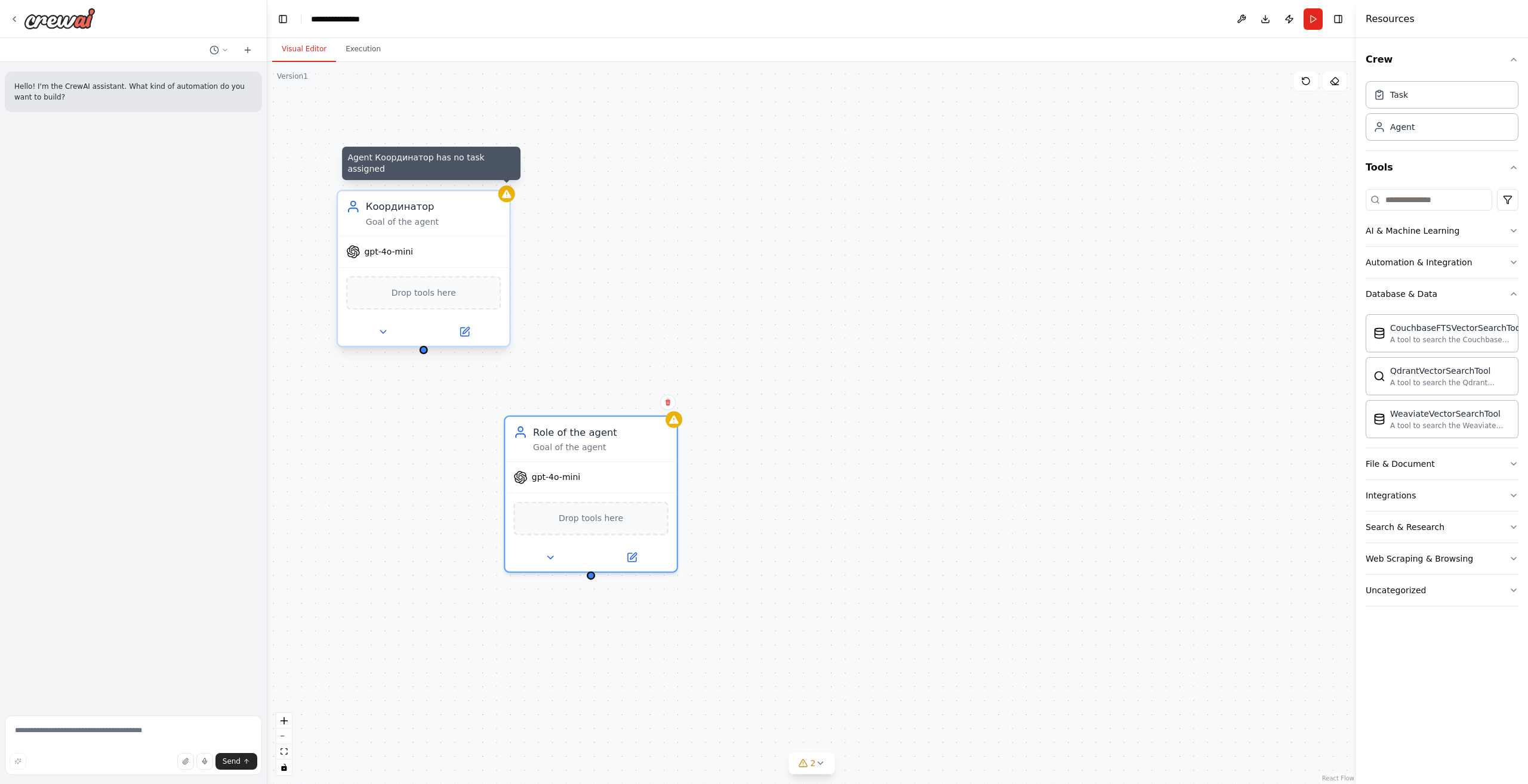
click at [509, 196] on icon at bounding box center [507, 194] width 9 height 8
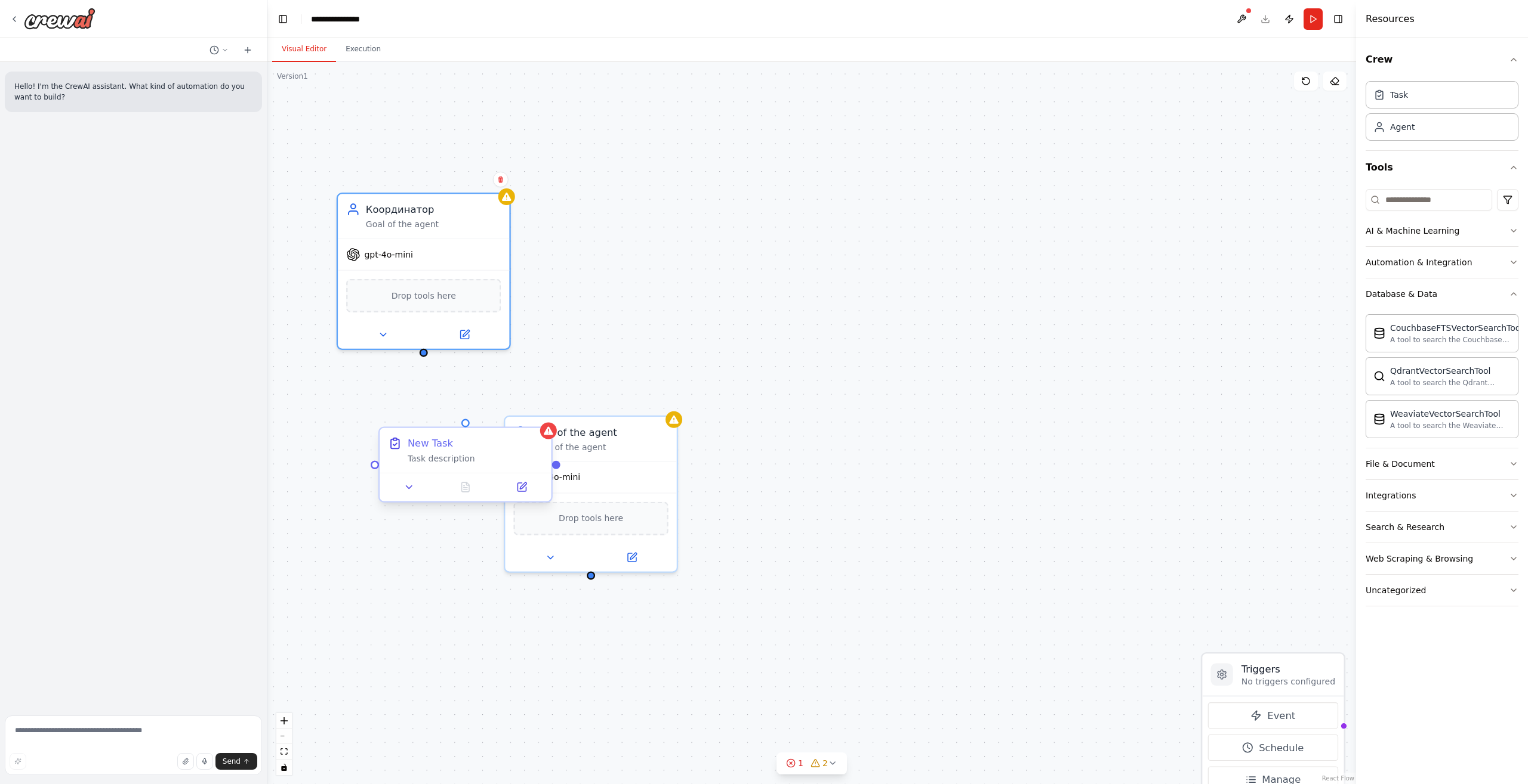
click at [430, 465] on div "New Task Task description" at bounding box center [465, 450] width 171 height 45
click at [432, 461] on div "Task description" at bounding box center [475, 458] width 136 height 11
drag, startPoint x: 466, startPoint y: 426, endPoint x: 422, endPoint y: 353, distance: 85.2
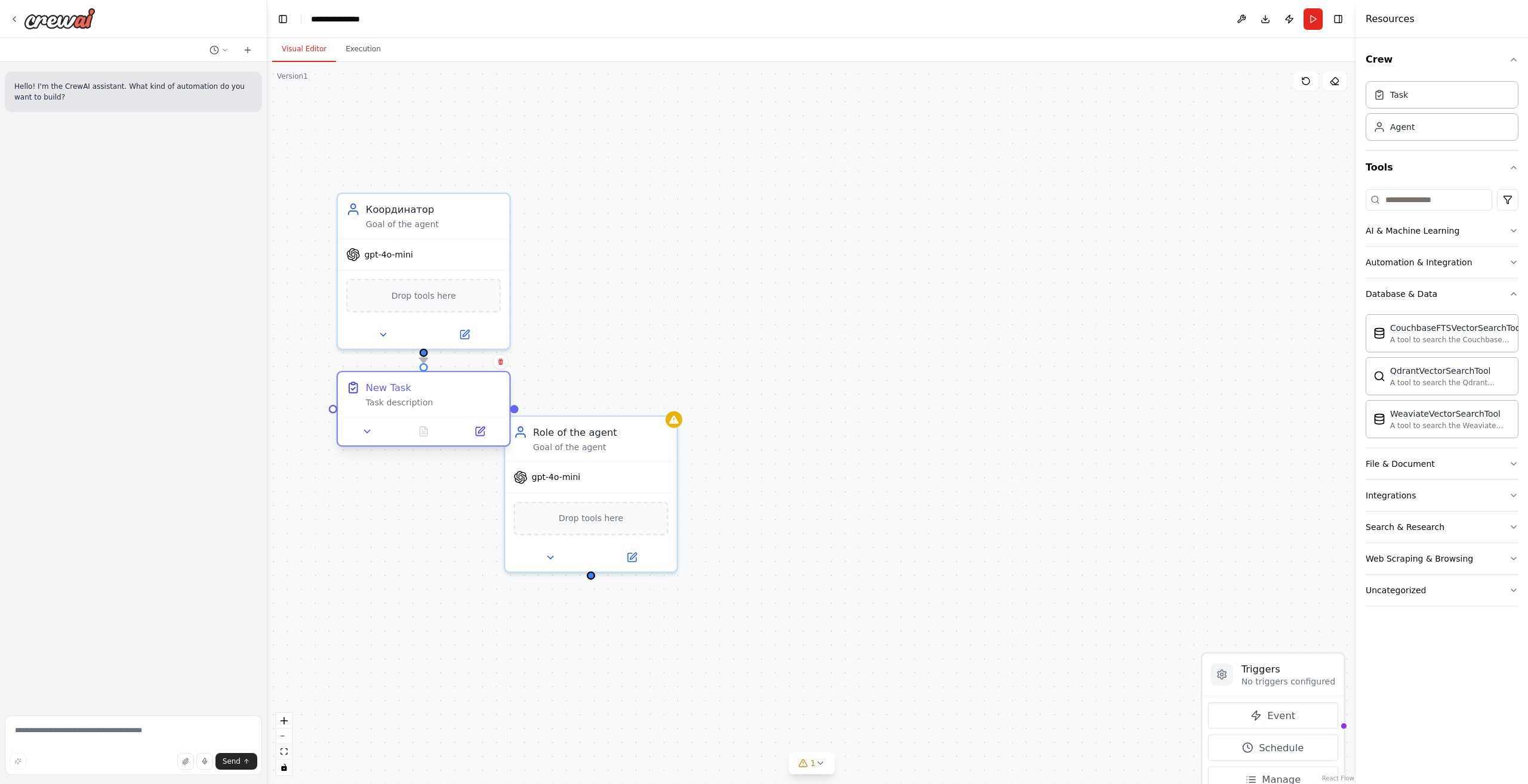
drag, startPoint x: 436, startPoint y: 451, endPoint x: 393, endPoint y: 396, distance: 69.8
click at [393, 396] on div "New Task Task description" at bounding box center [433, 394] width 136 height 28
click at [397, 402] on div "Task description" at bounding box center [433, 403] width 136 height 11
click at [393, 404] on div "Task description" at bounding box center [433, 403] width 136 height 11
click at [489, 435] on button at bounding box center [480, 432] width 47 height 16
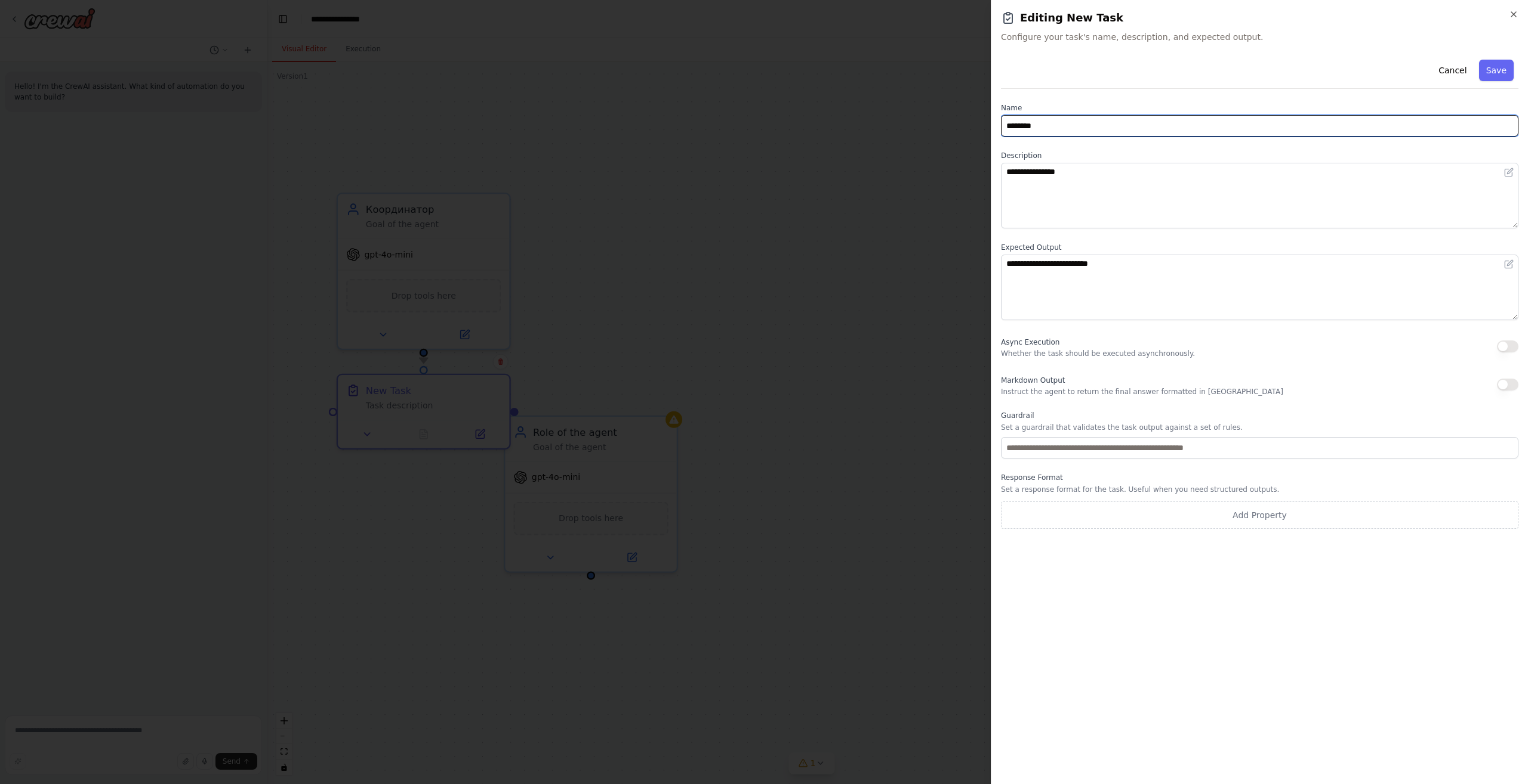
click at [1074, 125] on input "********" at bounding box center [1260, 126] width 518 height 22
drag, startPoint x: 1090, startPoint y: 119, endPoint x: 929, endPoint y: 118, distance: 161.0
click at [1001, 119] on input "********" at bounding box center [1260, 126] width 518 height 22
type input "**********"
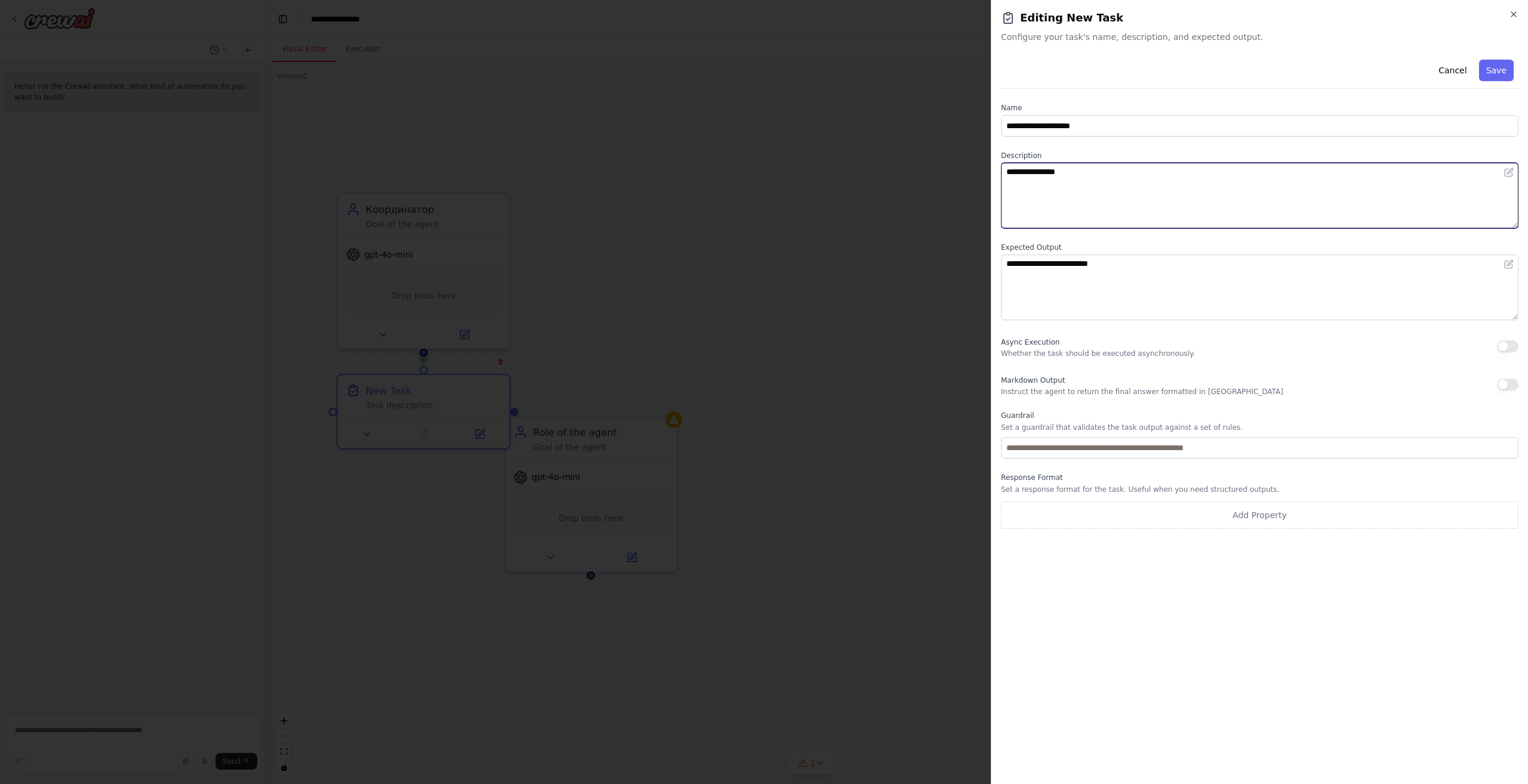
click at [1095, 176] on textarea "**********" at bounding box center [1260, 196] width 518 height 65
drag, startPoint x: 1143, startPoint y: 184, endPoint x: 933, endPoint y: 182, distance: 210.0
click at [1001, 182] on textarea "**********" at bounding box center [1260, 196] width 518 height 65
type textarea "**********"
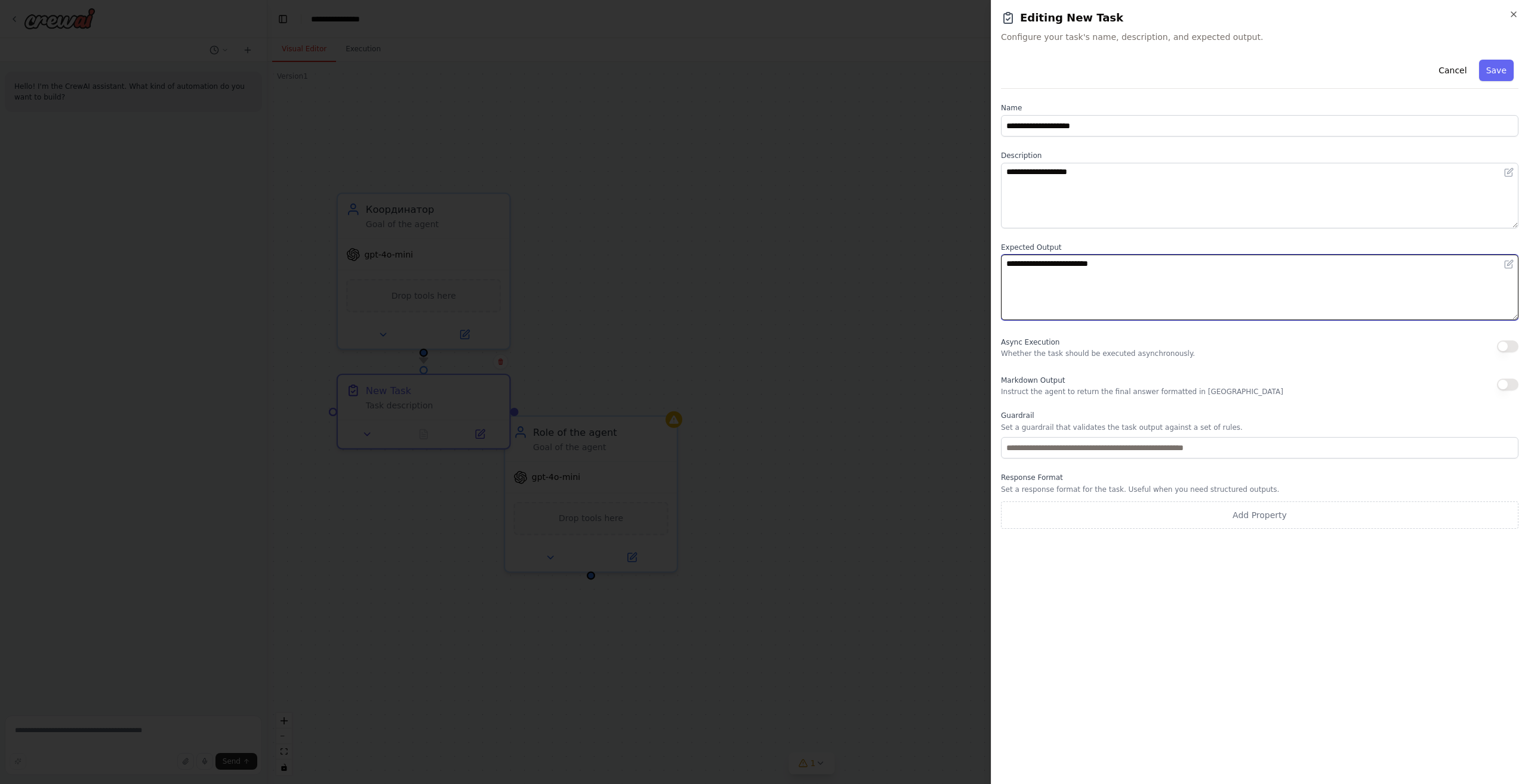
click at [1202, 267] on textarea "**********" at bounding box center [1260, 287] width 518 height 65
drag, startPoint x: 1131, startPoint y: 278, endPoint x: 896, endPoint y: 266, distance: 235.3
click at [1001, 269] on textarea "**********" at bounding box center [1260, 287] width 518 height 65
type textarea "**********"
click at [1485, 72] on button "Save" at bounding box center [1496, 71] width 35 height 22
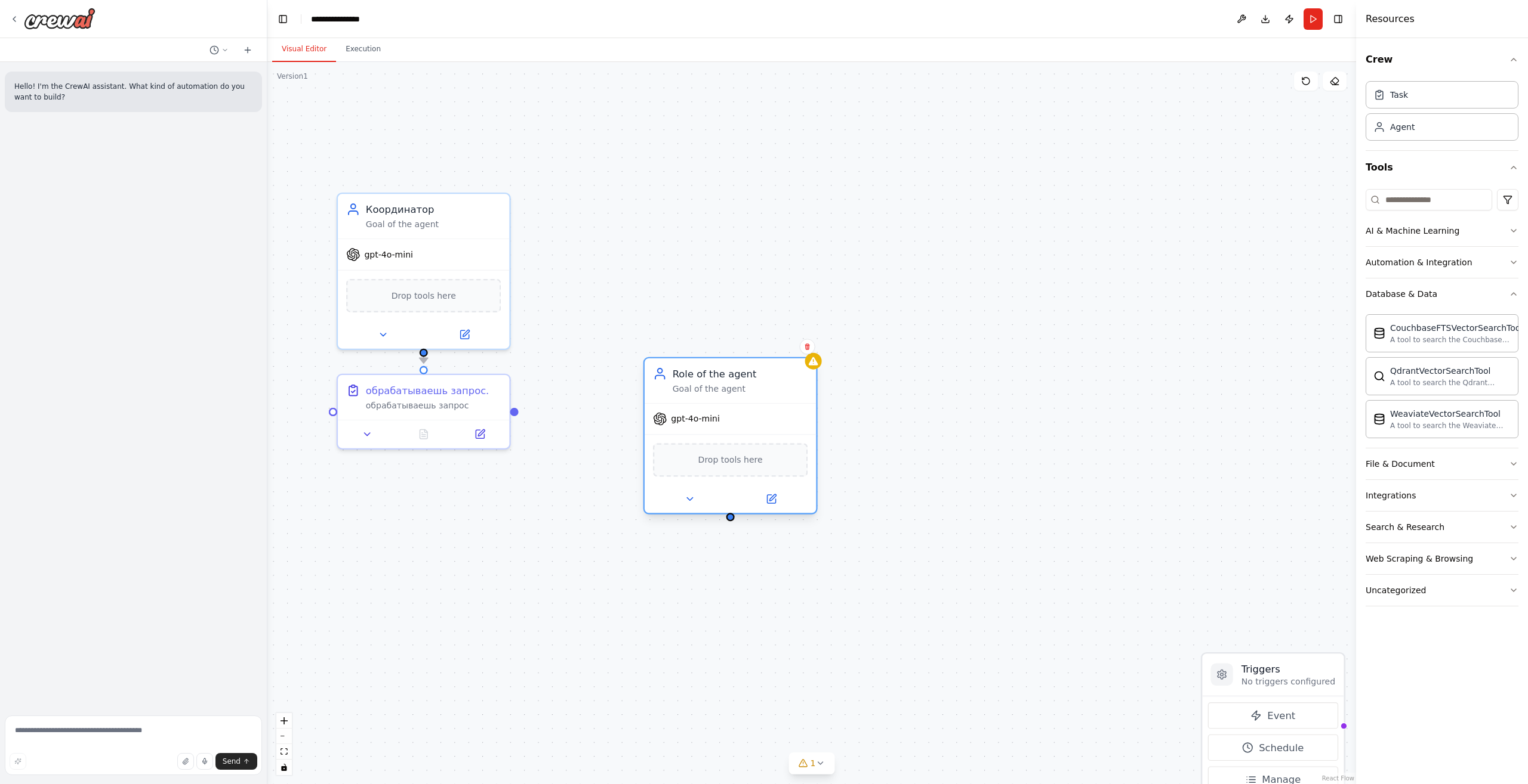
drag, startPoint x: 595, startPoint y: 433, endPoint x: 707, endPoint y: 402, distance: 116.2
click at [707, 380] on div "Role of the agent" at bounding box center [740, 373] width 136 height 14
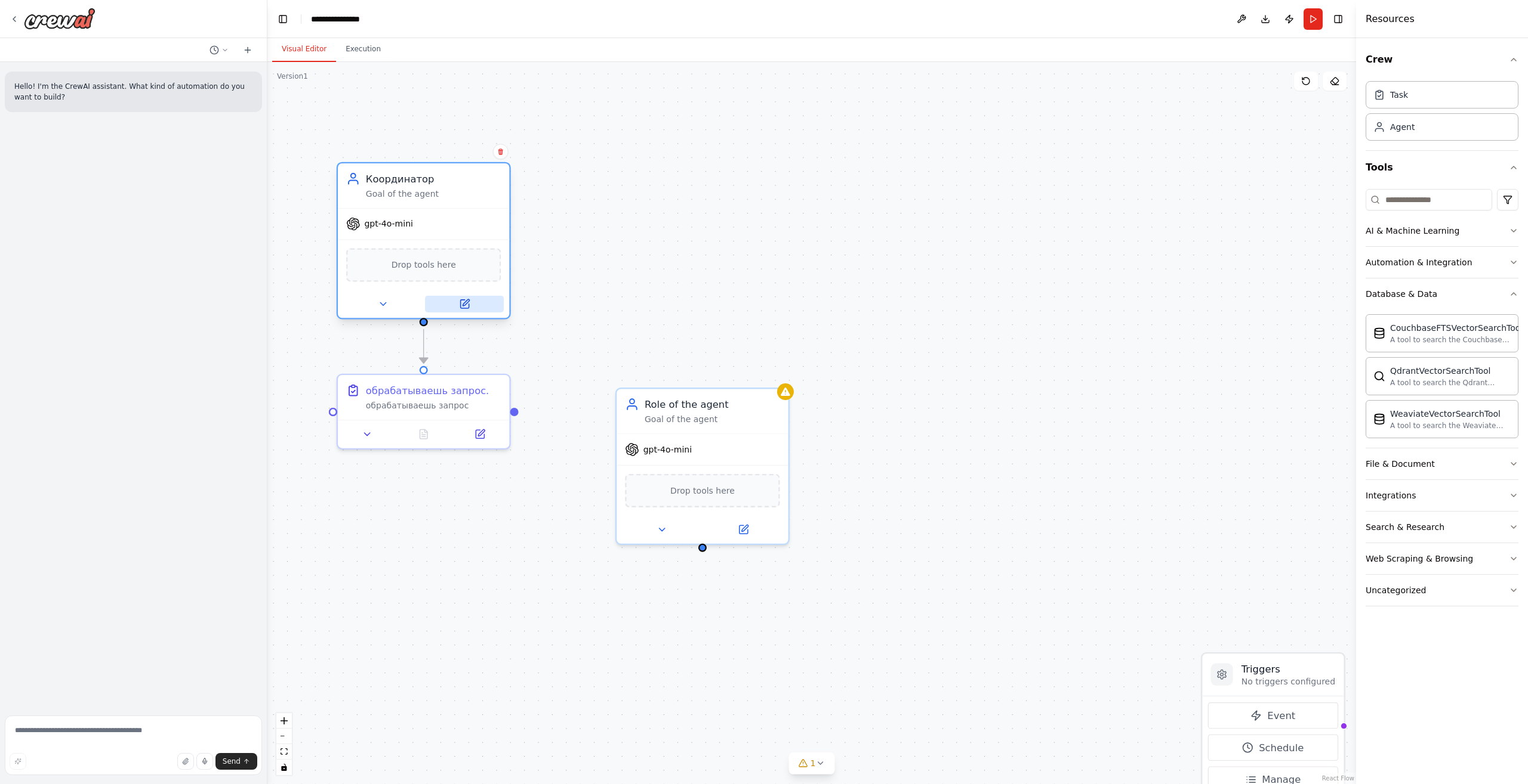
drag, startPoint x: 424, startPoint y: 327, endPoint x: 426, endPoint y: 297, distance: 30.1
click at [426, 297] on div at bounding box center [423, 304] width 171 height 28
click at [515, 410] on div at bounding box center [514, 408] width 8 height 8
drag, startPoint x: 518, startPoint y: 410, endPoint x: 702, endPoint y: 547, distance: 229.4
click at [702, 547] on div ".deletable-edge-delete-btn { width: 20px; height: 20px; border: 0px solid #ffff…" at bounding box center [812, 423] width 1088 height 722
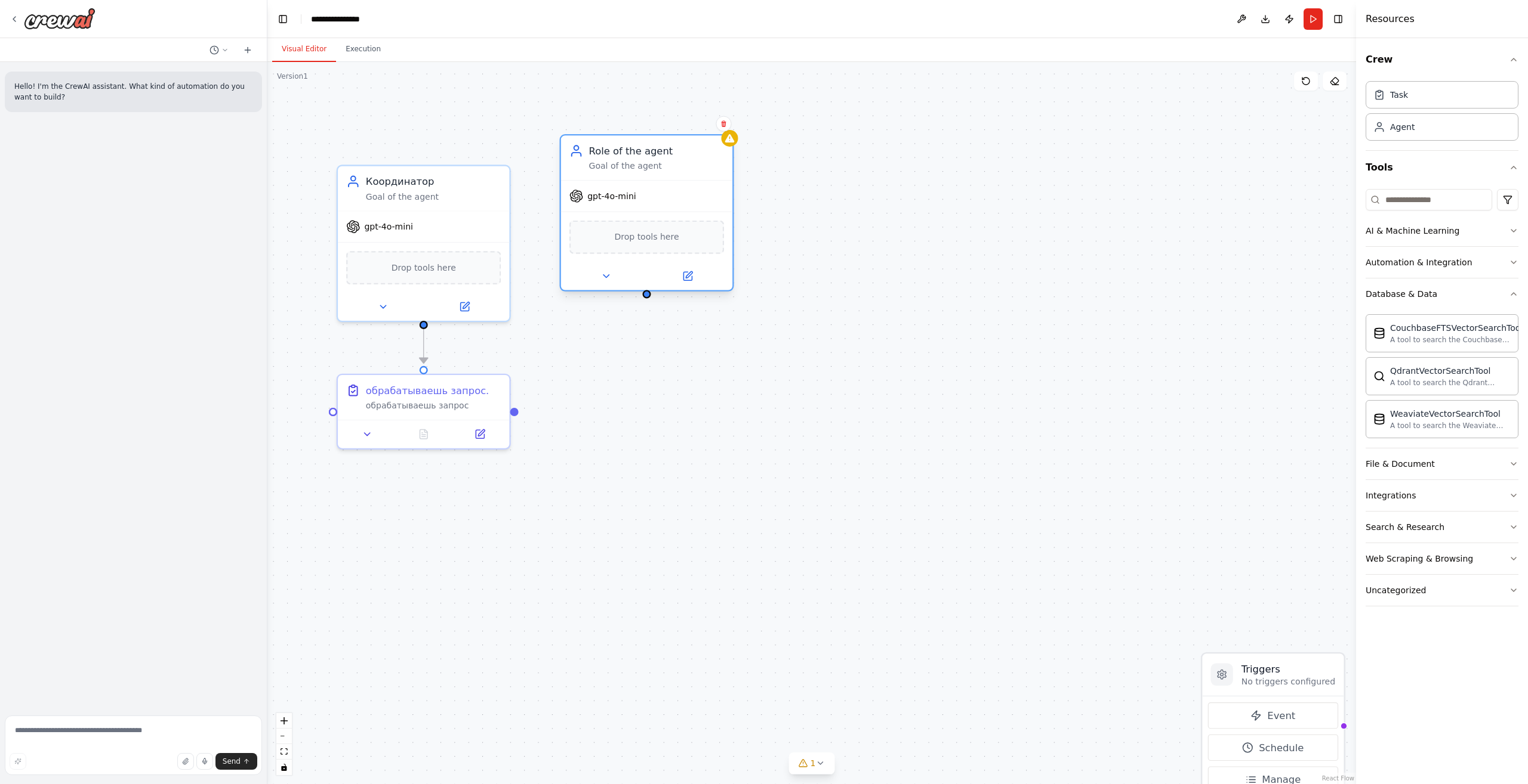
drag, startPoint x: 689, startPoint y: 407, endPoint x: 637, endPoint y: 164, distance: 248.5
click at [637, 164] on div "Goal of the agent" at bounding box center [656, 166] width 136 height 11
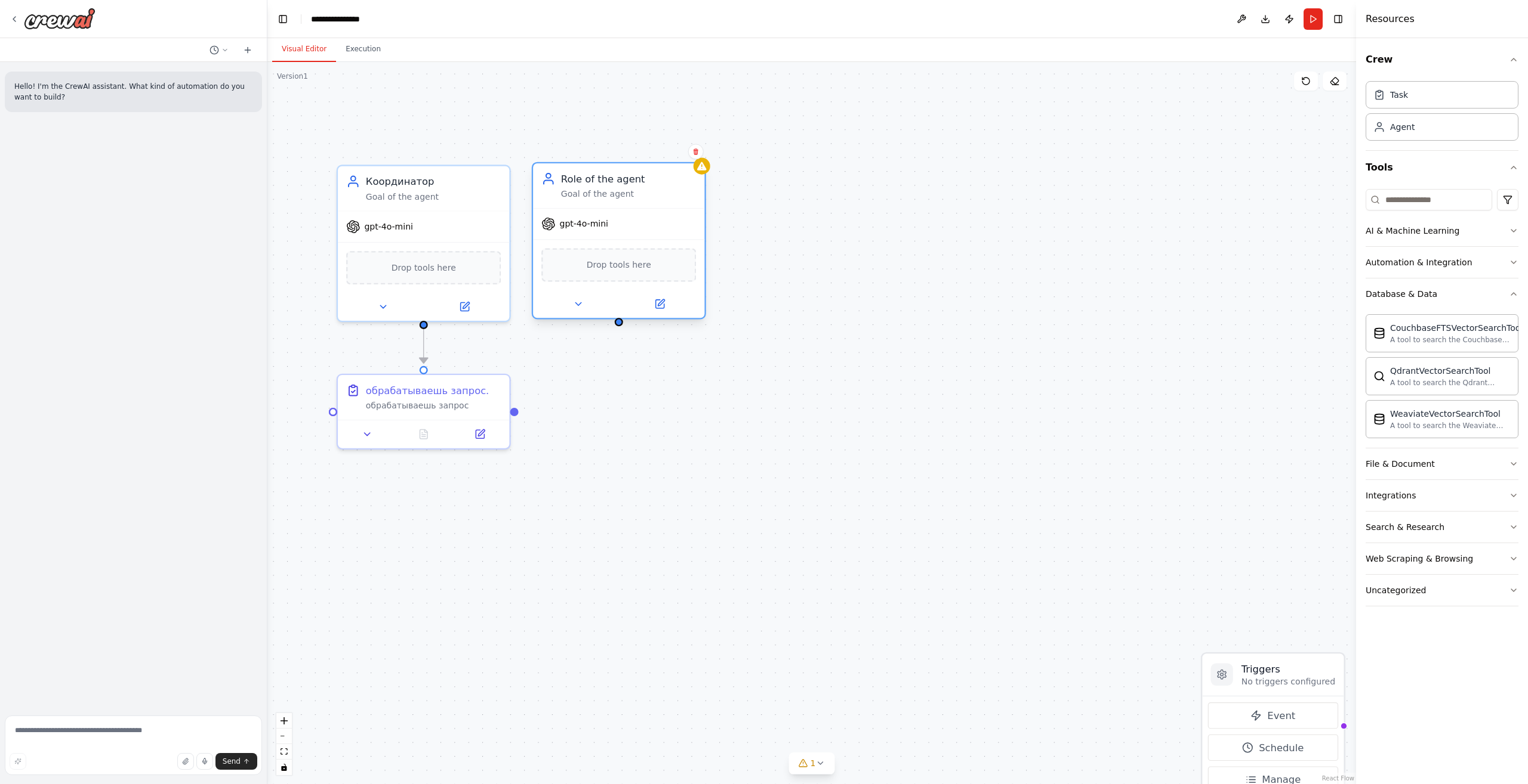
drag, startPoint x: 615, startPoint y: 203, endPoint x: 582, endPoint y: 234, distance: 45.3
click at [582, 234] on div "gpt-4o-mini" at bounding box center [619, 224] width 171 height 30
drag, startPoint x: 1273, startPoint y: 676, endPoint x: 1104, endPoint y: 383, distance: 338.2
click at [1104, 384] on h3 "Triggers" at bounding box center [1134, 390] width 94 height 14
click at [1110, 492] on span "Manage" at bounding box center [1114, 487] width 39 height 14
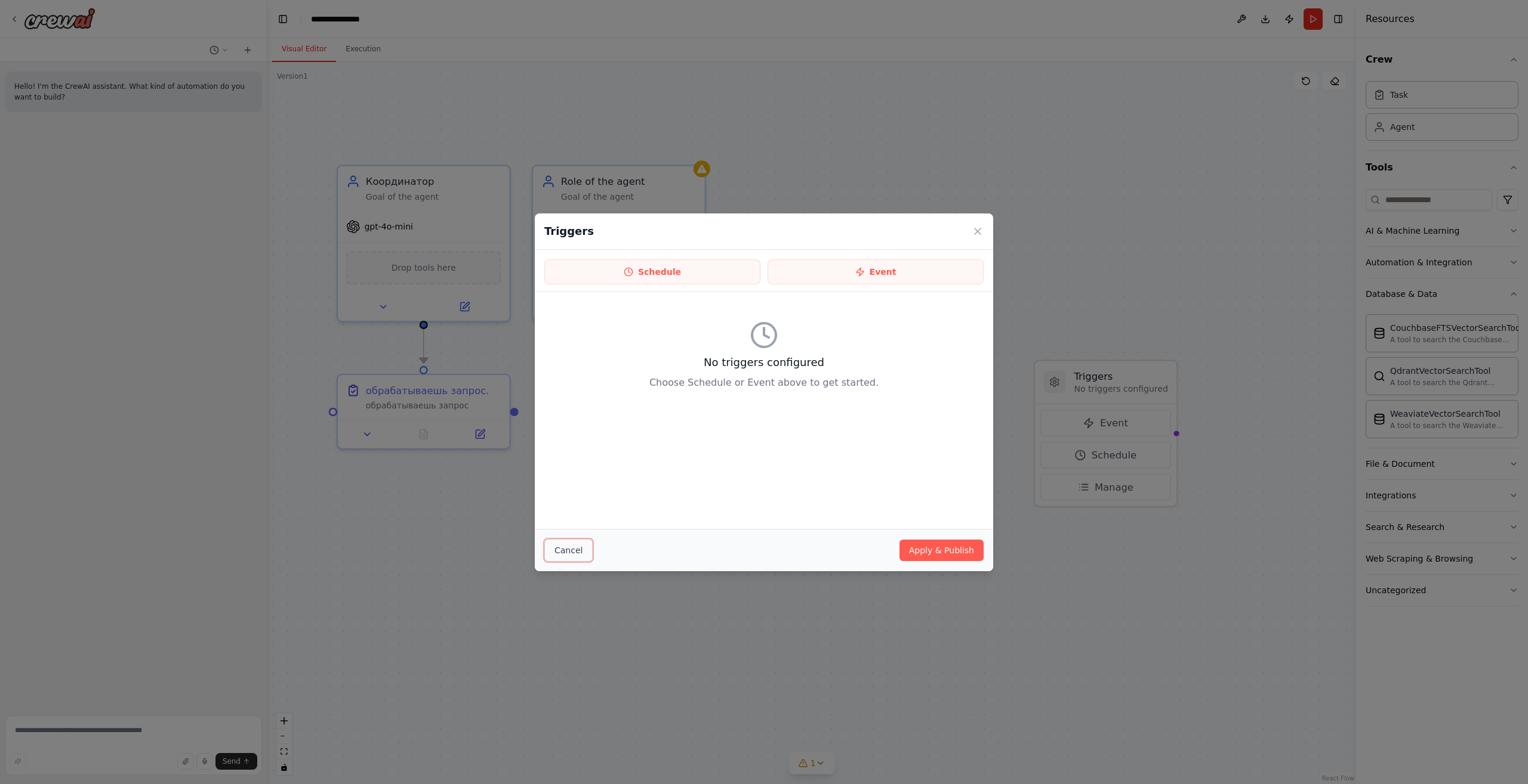
click at [576, 544] on button "Cancel" at bounding box center [568, 550] width 48 height 23
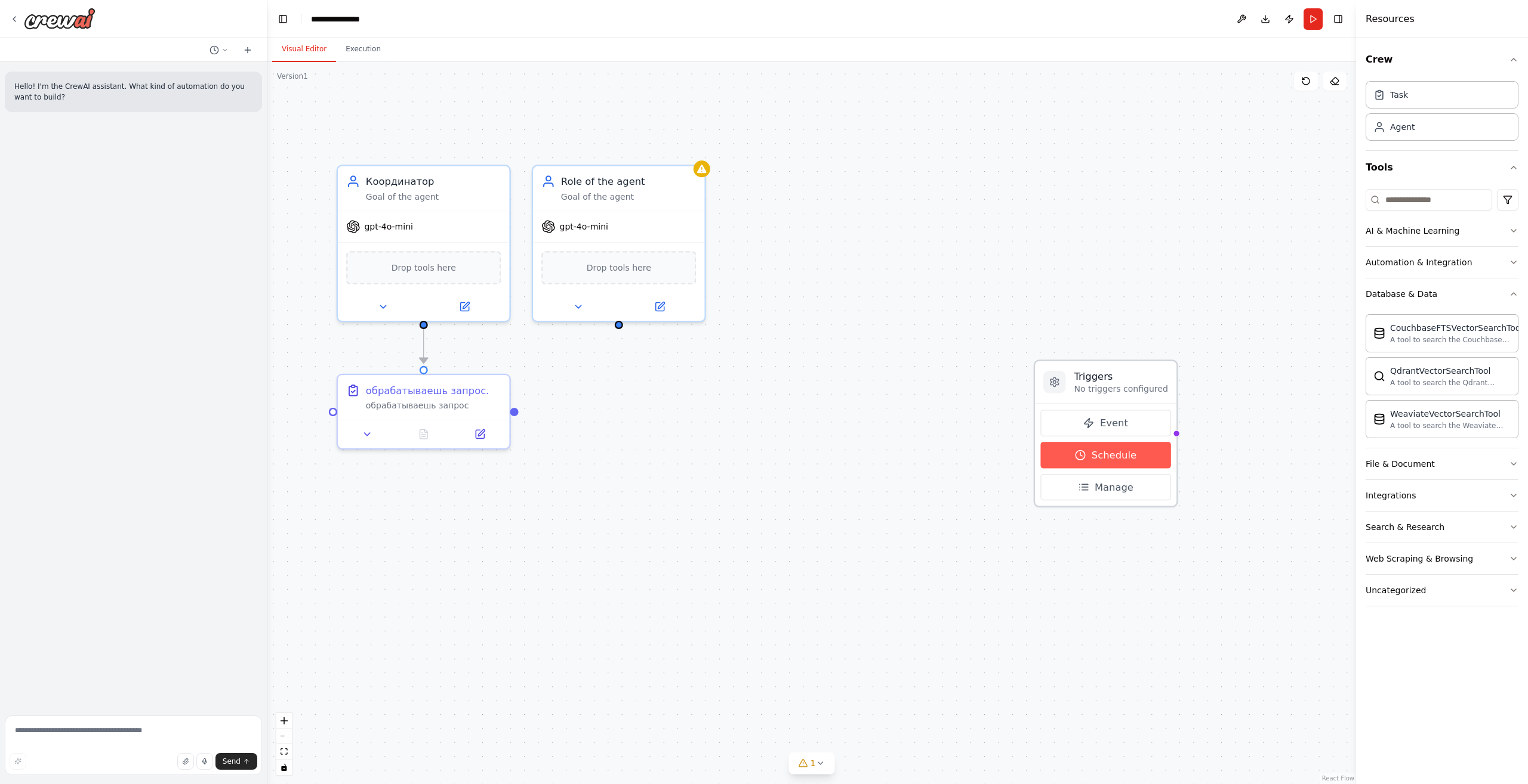
click at [1124, 455] on span "Schedule" at bounding box center [1113, 455] width 45 height 14
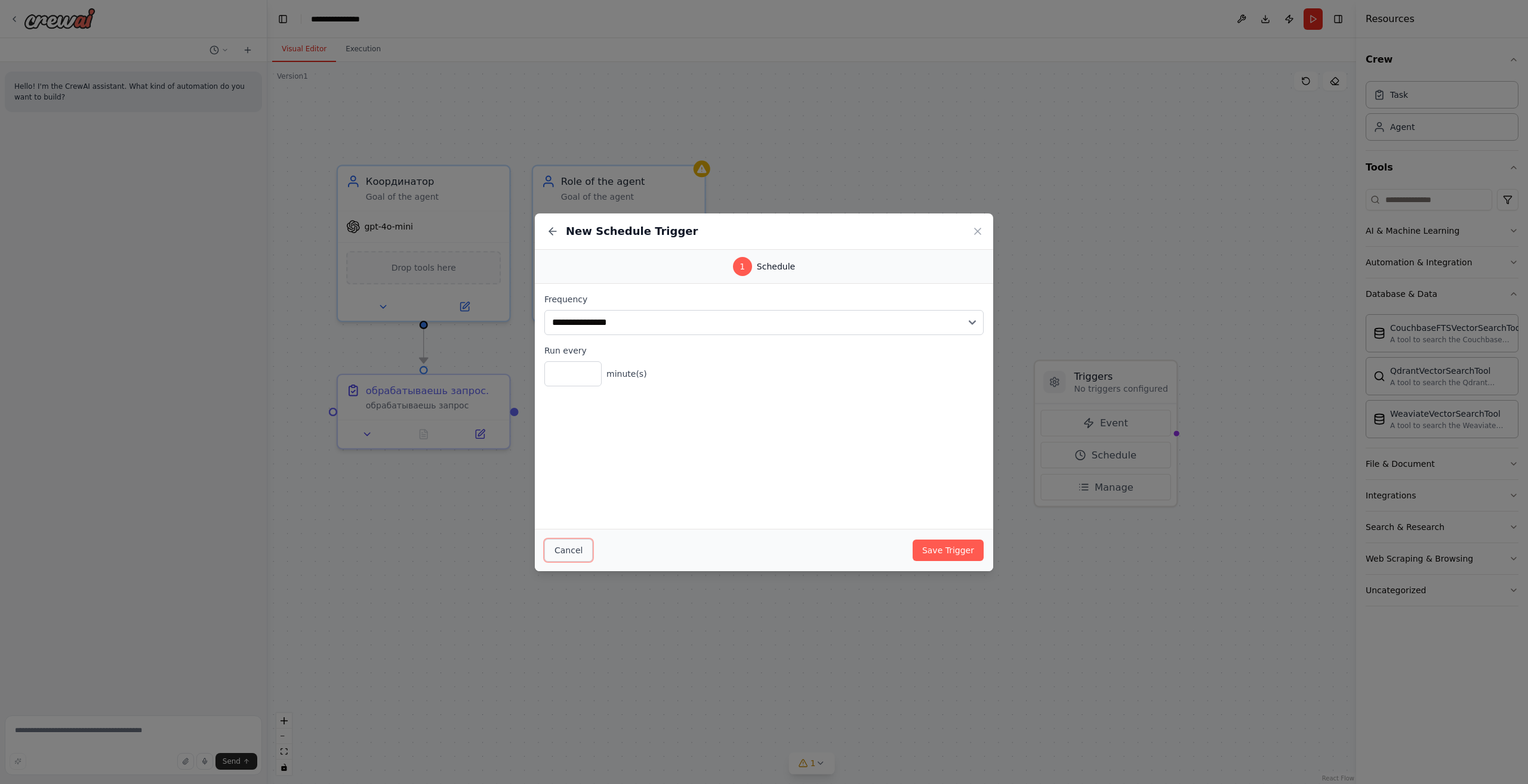
click at [561, 543] on button "Cancel" at bounding box center [568, 550] width 48 height 23
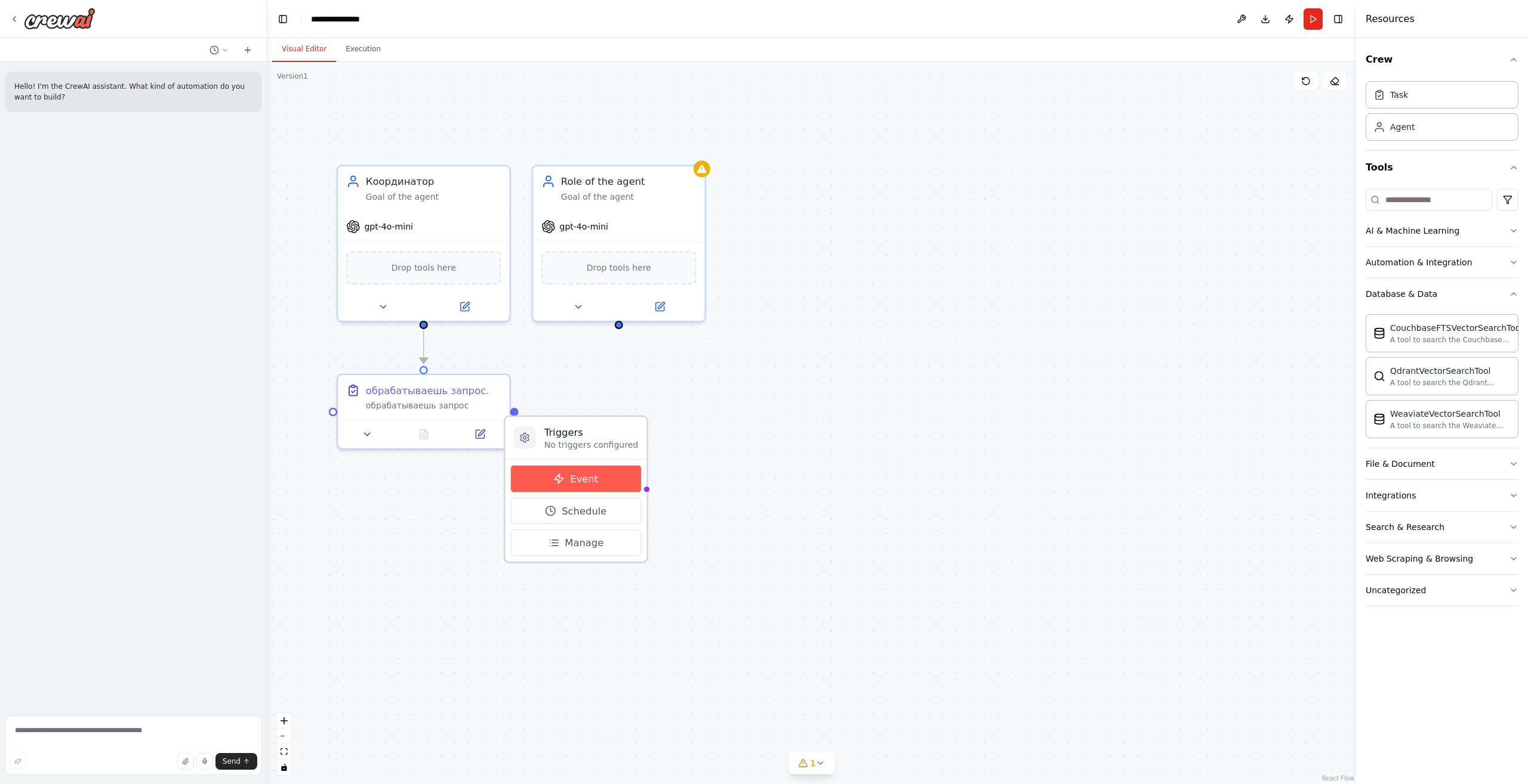
drag, startPoint x: 1128, startPoint y: 421, endPoint x: 598, endPoint y: 477, distance: 533.0
click at [598, 477] on button "Event" at bounding box center [575, 478] width 130 height 26
click at [552, 475] on button "Event" at bounding box center [575, 478] width 130 height 26
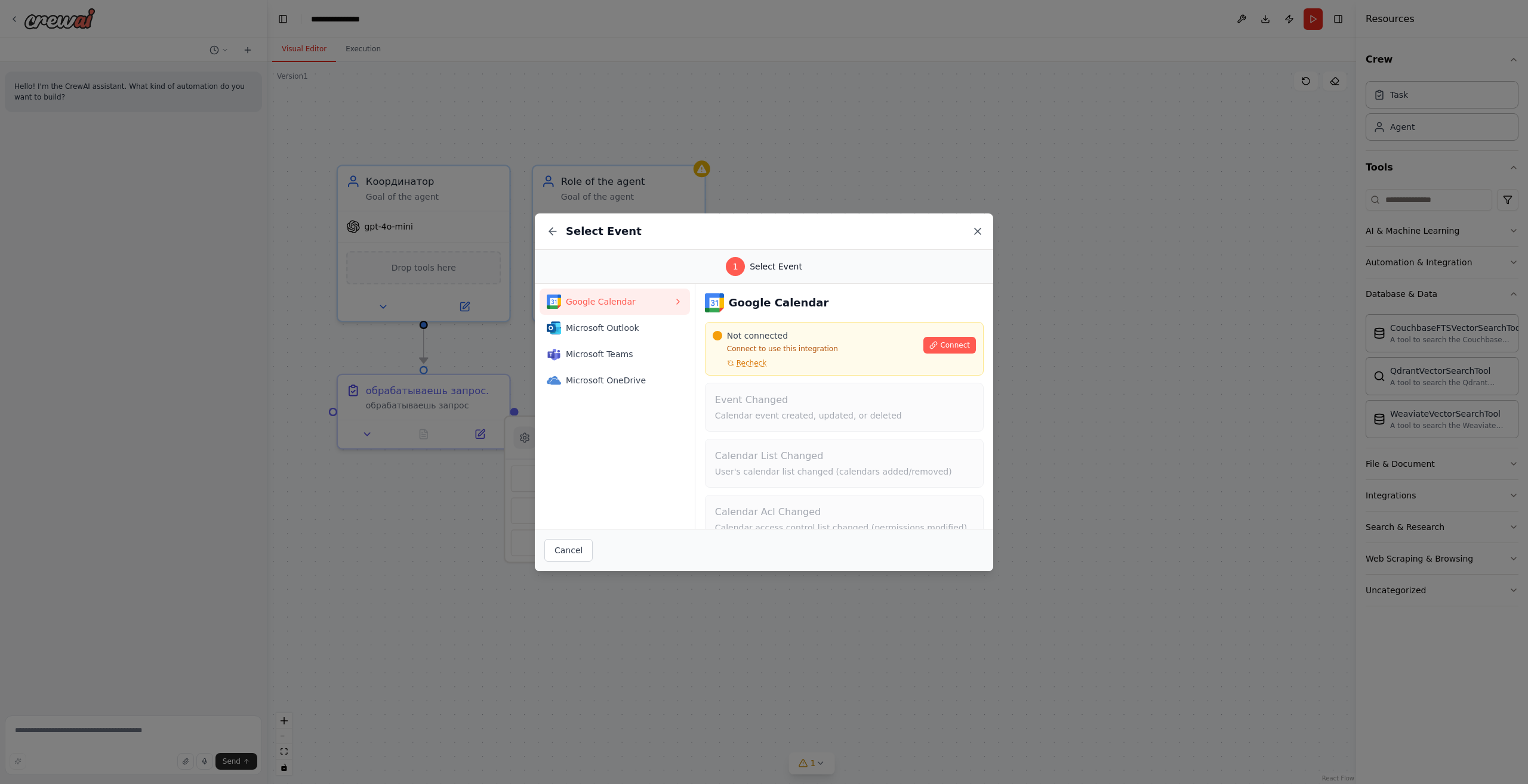
click at [982, 228] on icon at bounding box center [977, 231] width 12 height 12
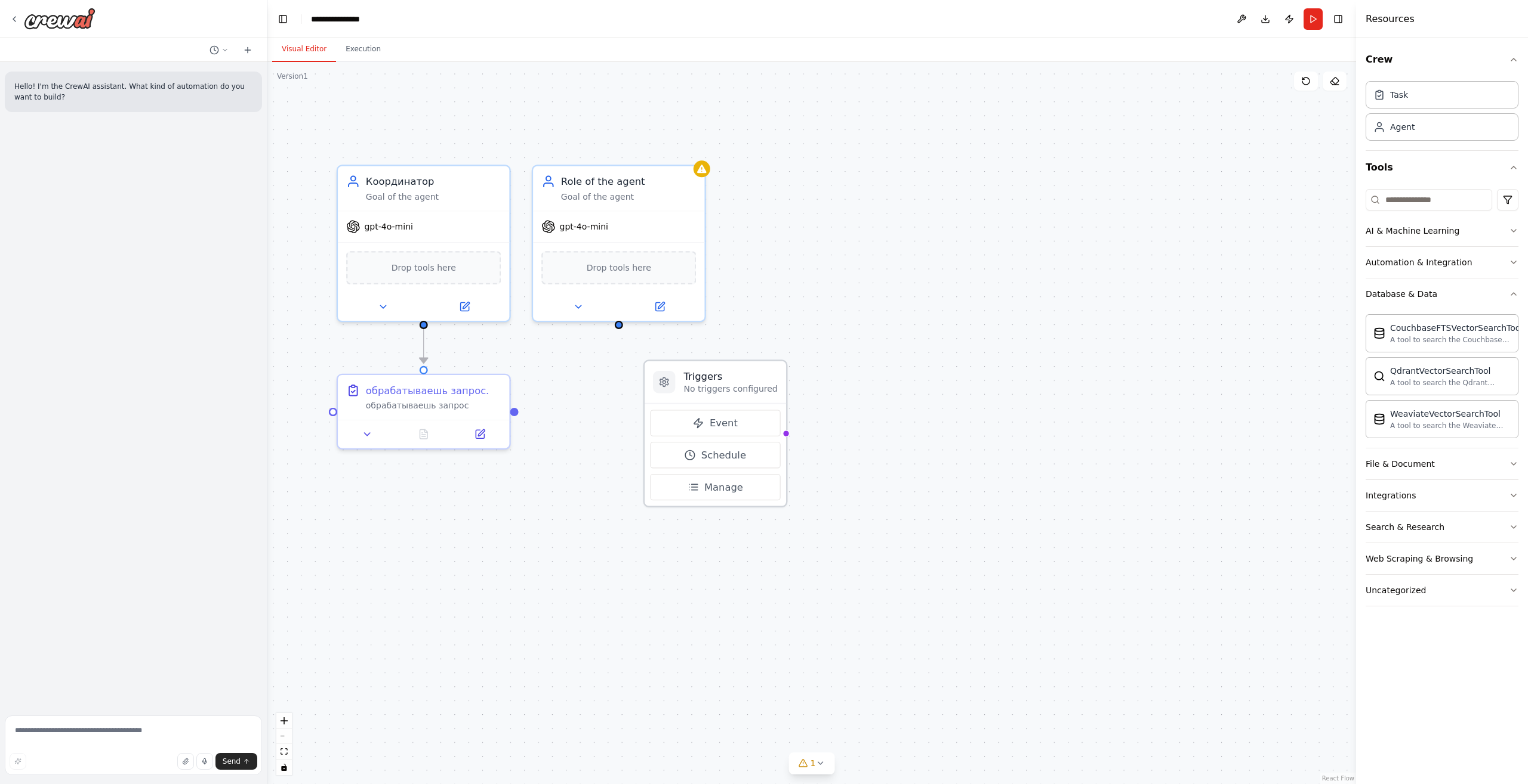
drag, startPoint x: 613, startPoint y: 427, endPoint x: 629, endPoint y: 361, distance: 67.9
click at [683, 370] on h3 "Triggers" at bounding box center [730, 377] width 94 height 14
